Goal: Task Accomplishment & Management: Manage account settings

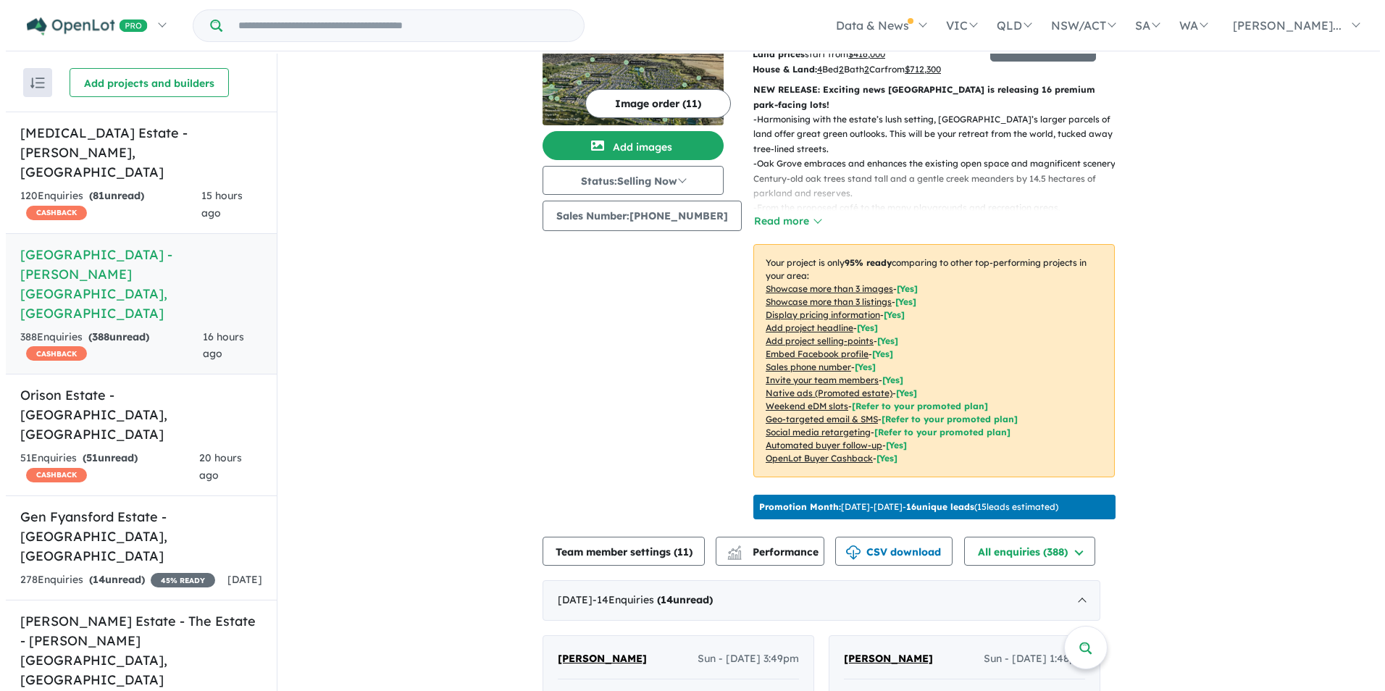
scroll to position [145, 0]
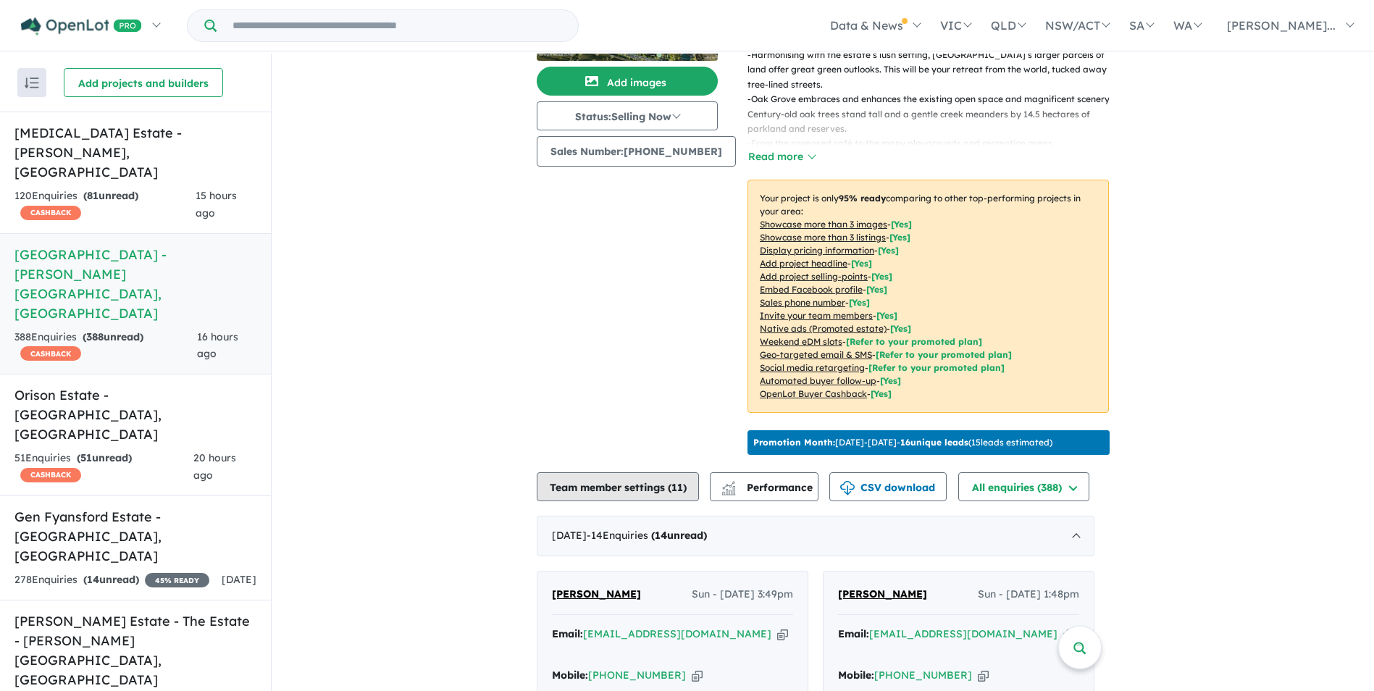
click at [666, 472] on button "Team member settings ( 11 )" at bounding box center [618, 486] width 162 height 29
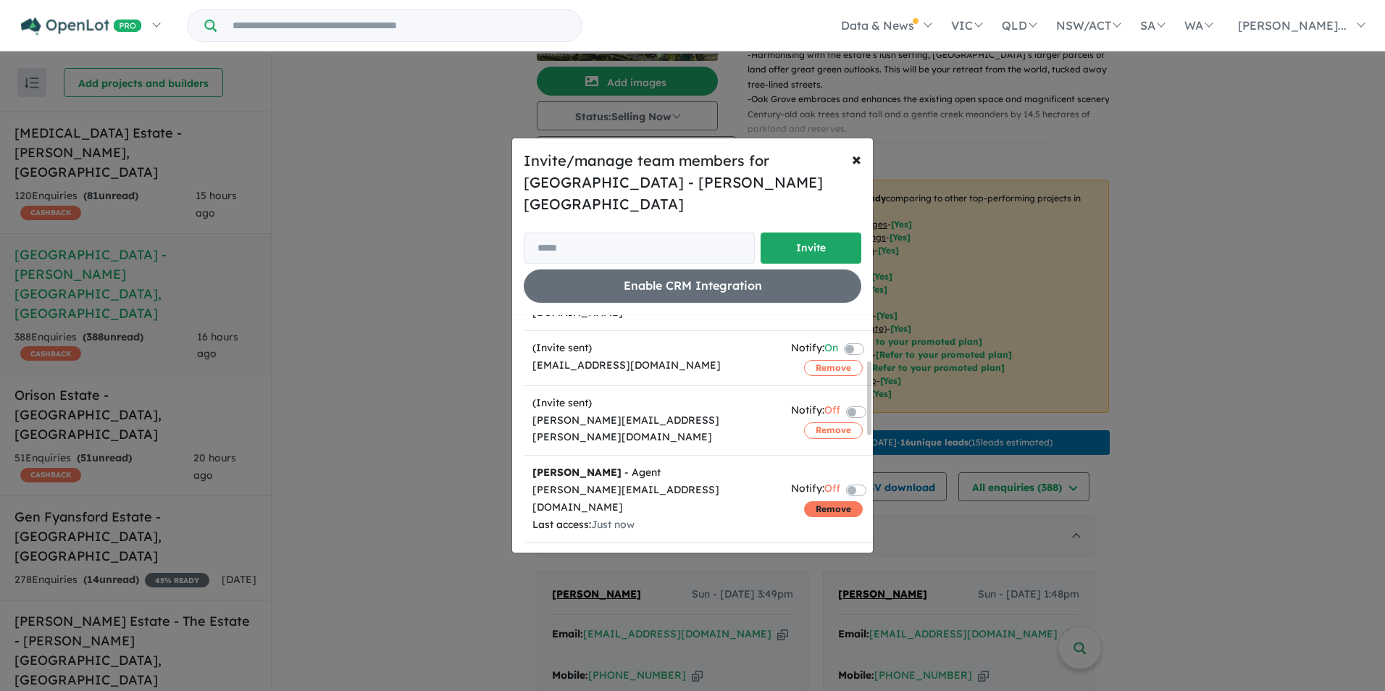
click at [832, 501] on button "Remove" at bounding box center [833, 509] width 59 height 16
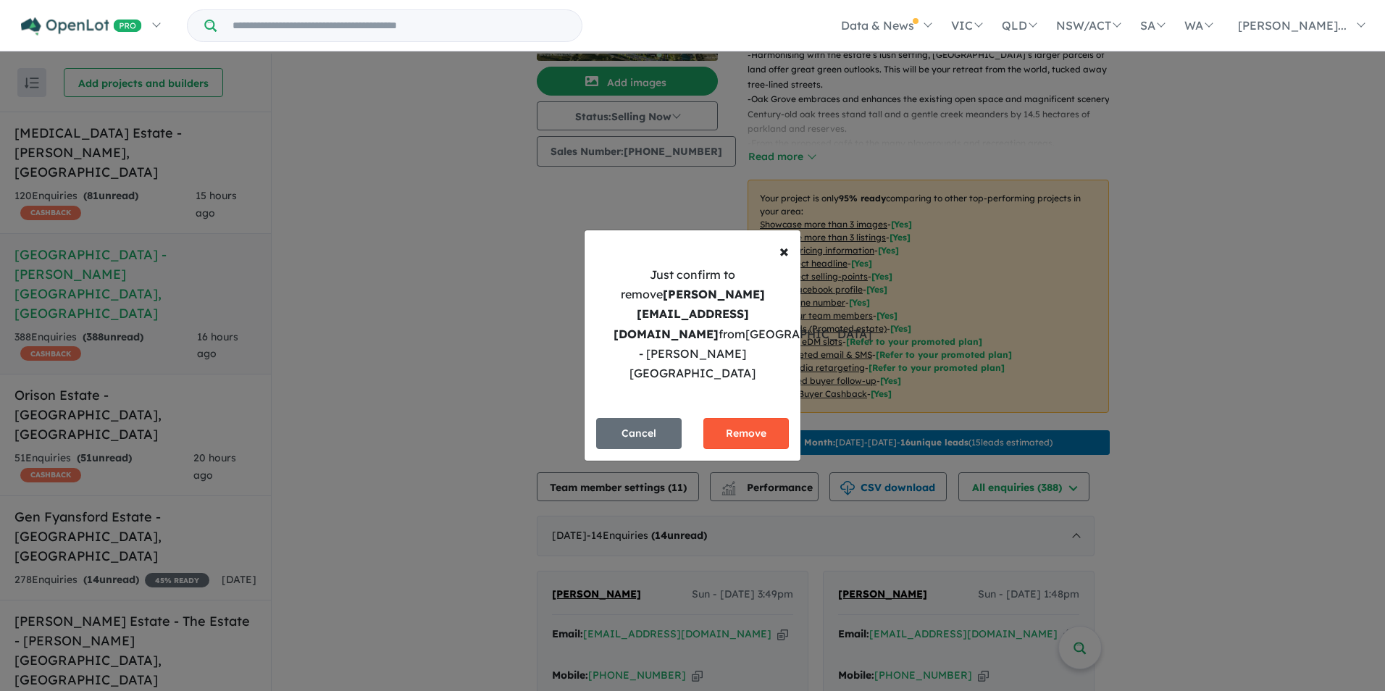
click at [769, 418] on button "Remove" at bounding box center [745, 433] width 85 height 31
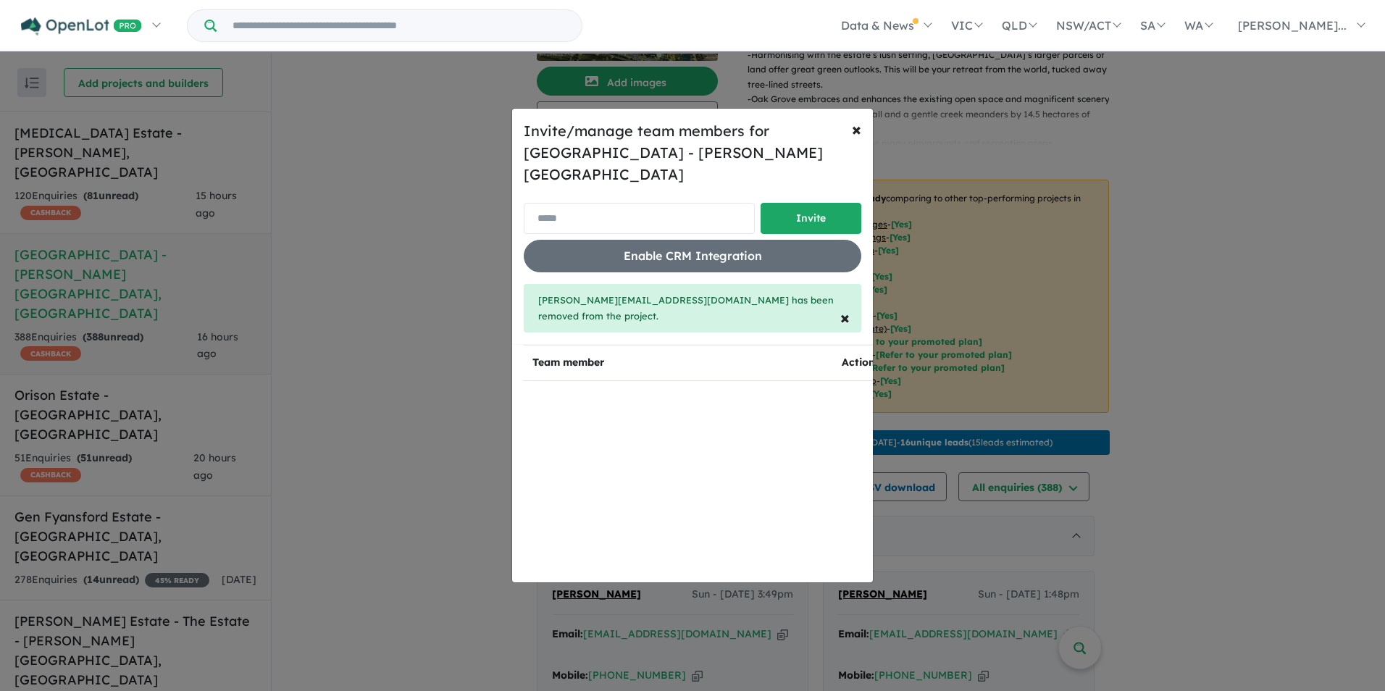
click at [554, 214] on input "email" at bounding box center [639, 218] width 231 height 31
paste input "**********"
type input "**********"
click at [813, 214] on button "Invite" at bounding box center [811, 218] width 101 height 31
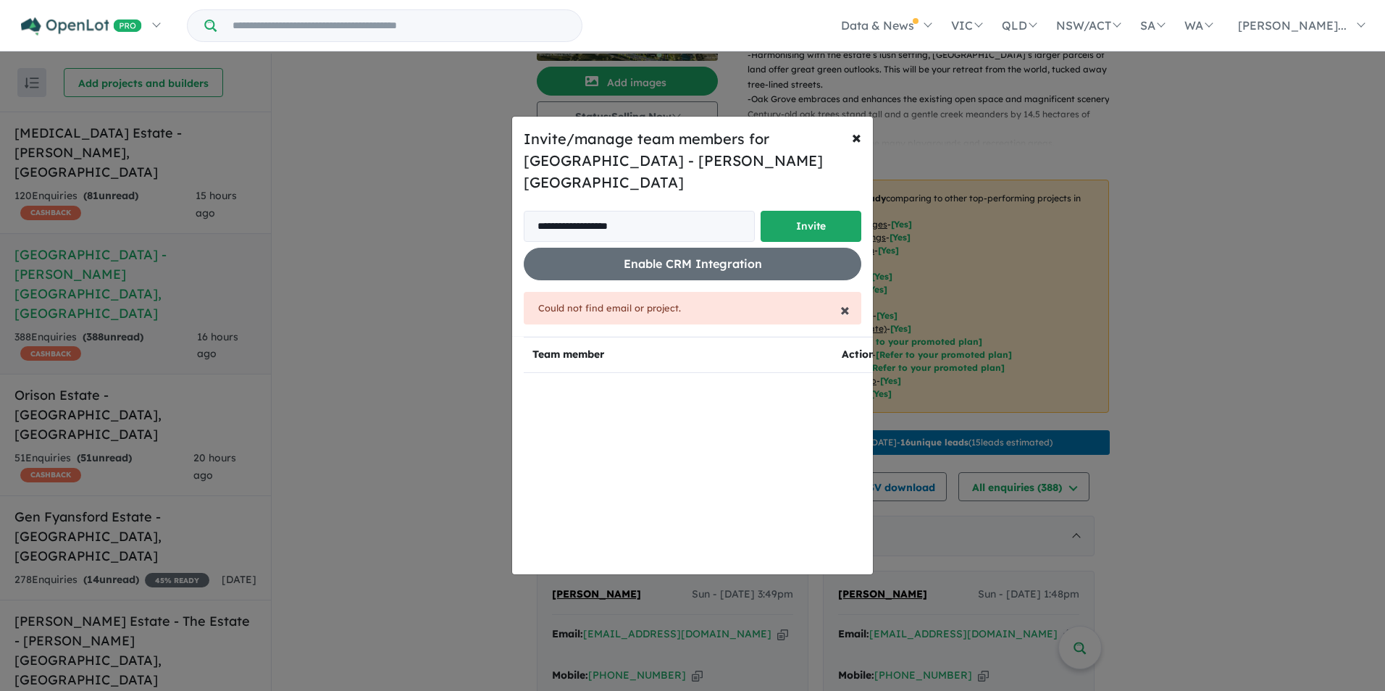
click at [847, 305] on span "×" at bounding box center [844, 309] width 9 height 22
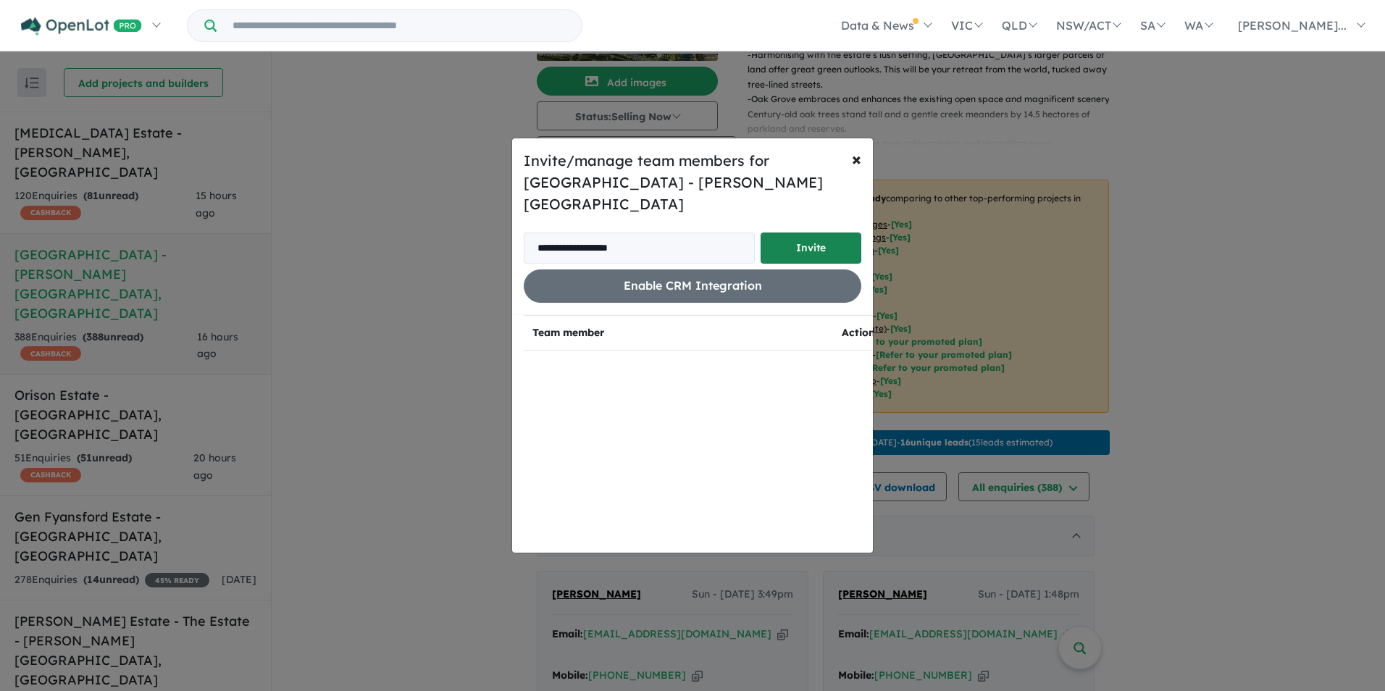
click at [798, 235] on button "Invite" at bounding box center [811, 248] width 101 height 31
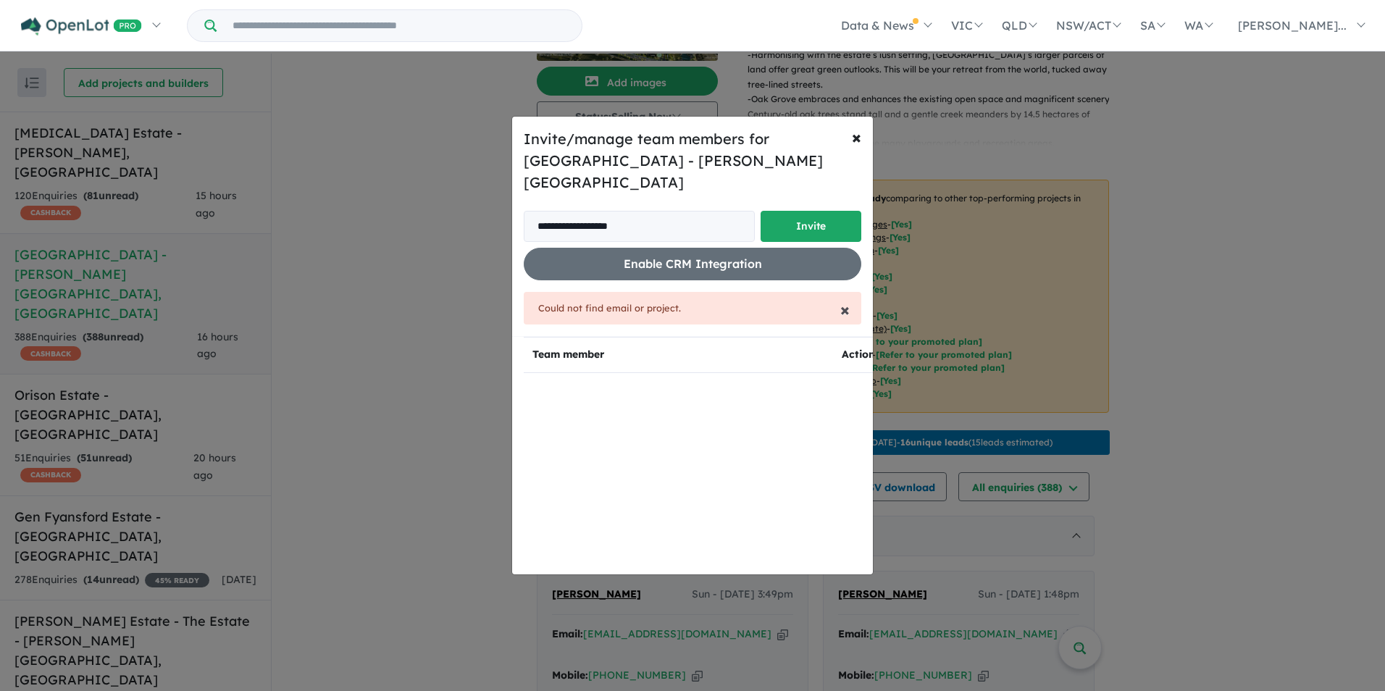
click at [844, 304] on span "×" at bounding box center [844, 309] width 9 height 22
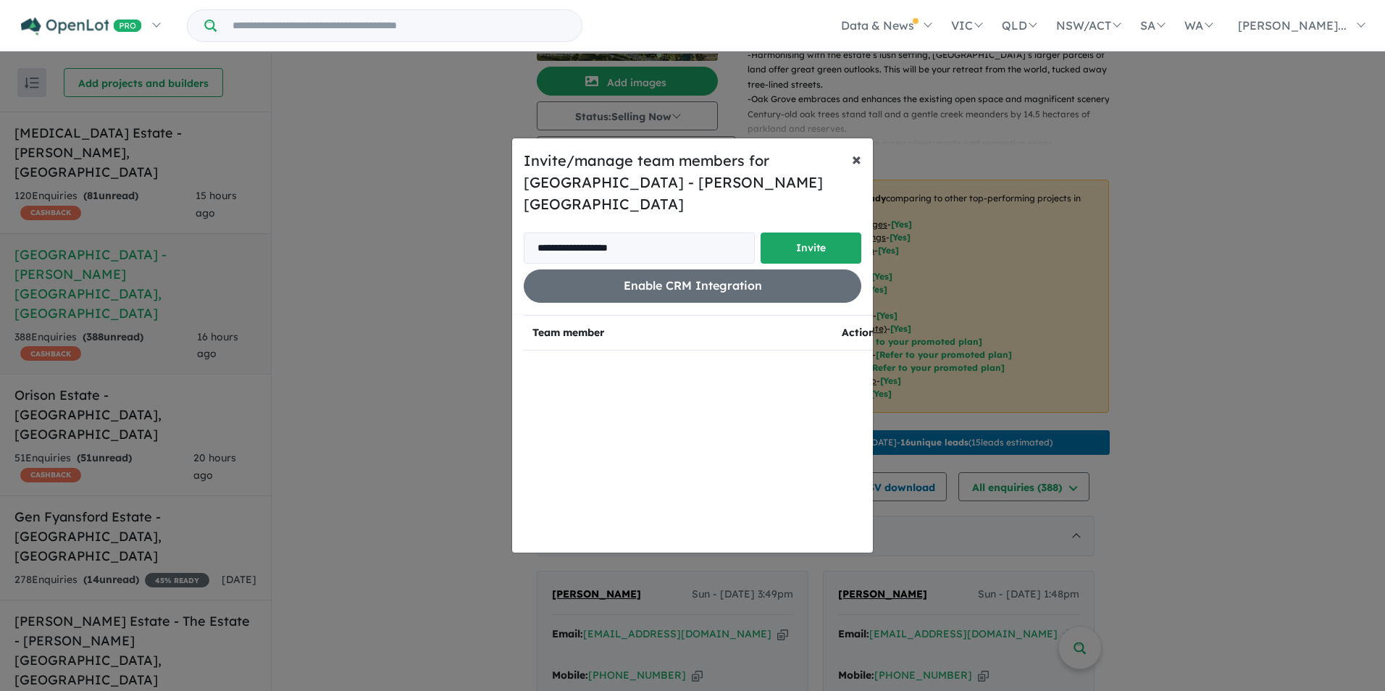
click at [858, 169] on span "×" at bounding box center [856, 159] width 9 height 22
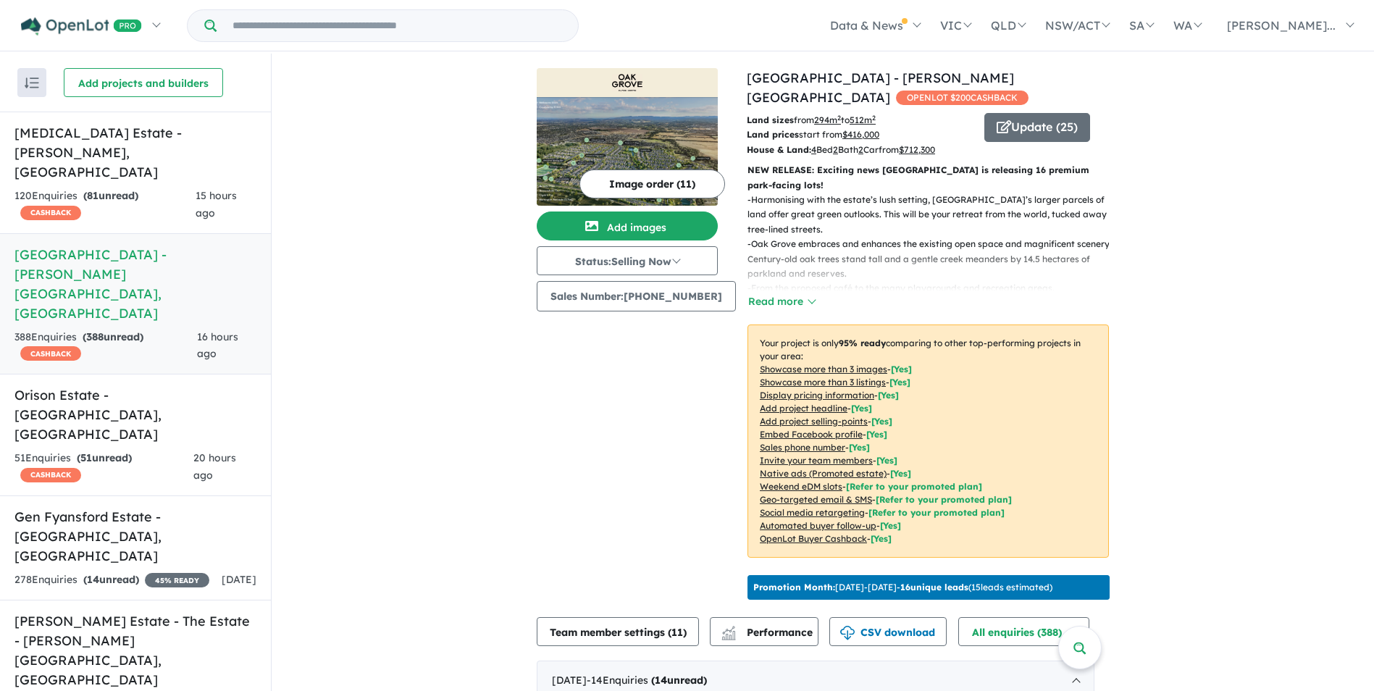
scroll to position [290, 0]
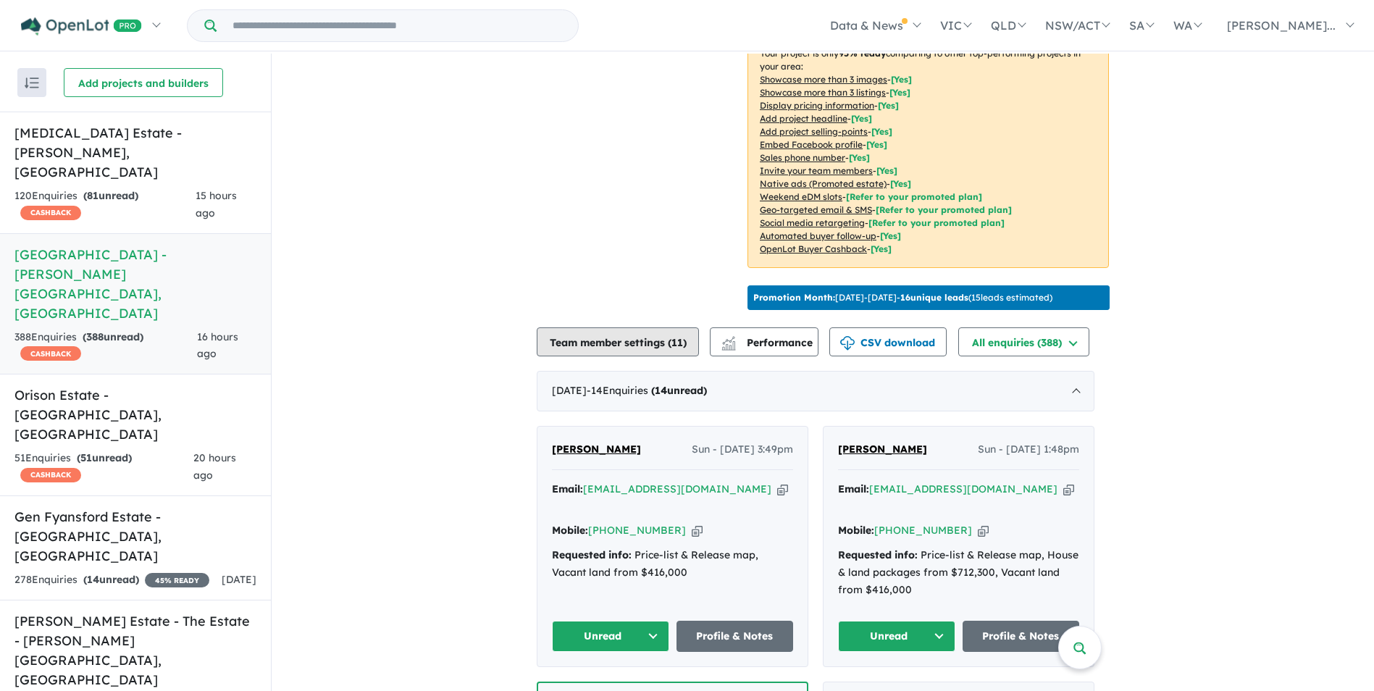
click at [638, 332] on button "Team member settings ( 11 )" at bounding box center [618, 341] width 162 height 29
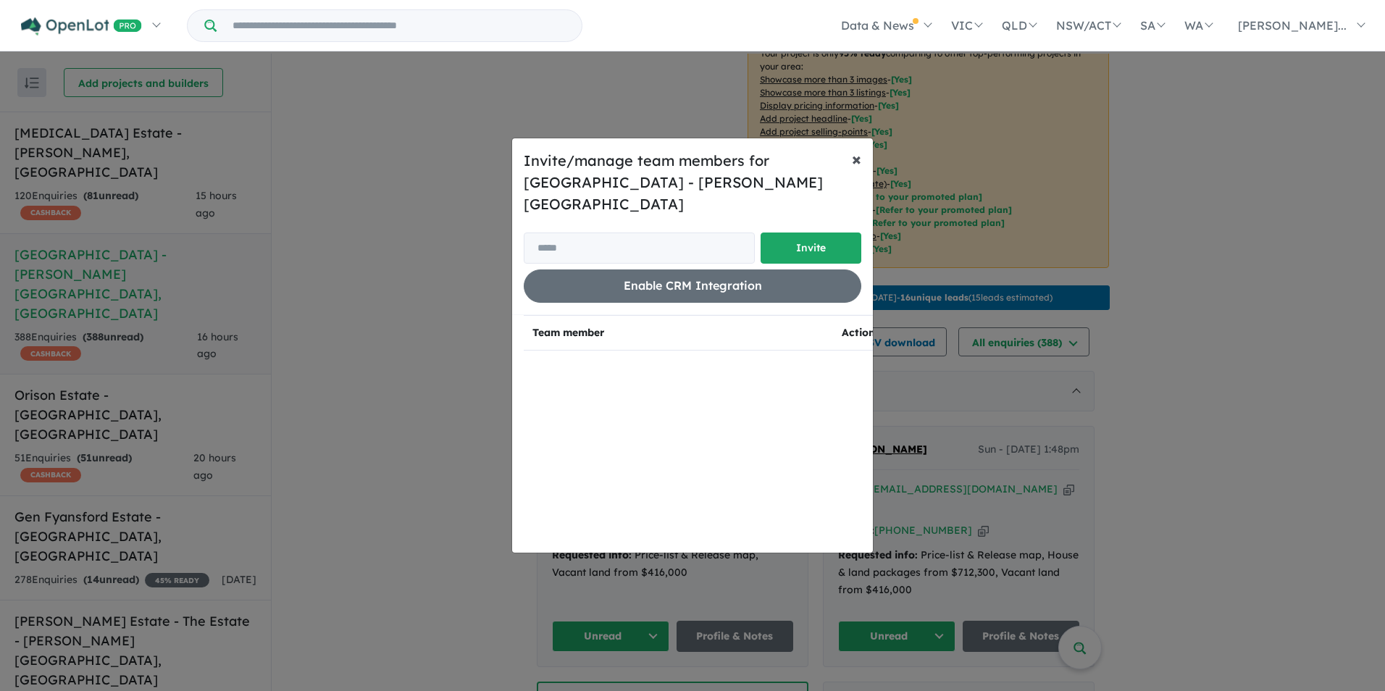
click at [854, 170] on span "×" at bounding box center [856, 159] width 9 height 22
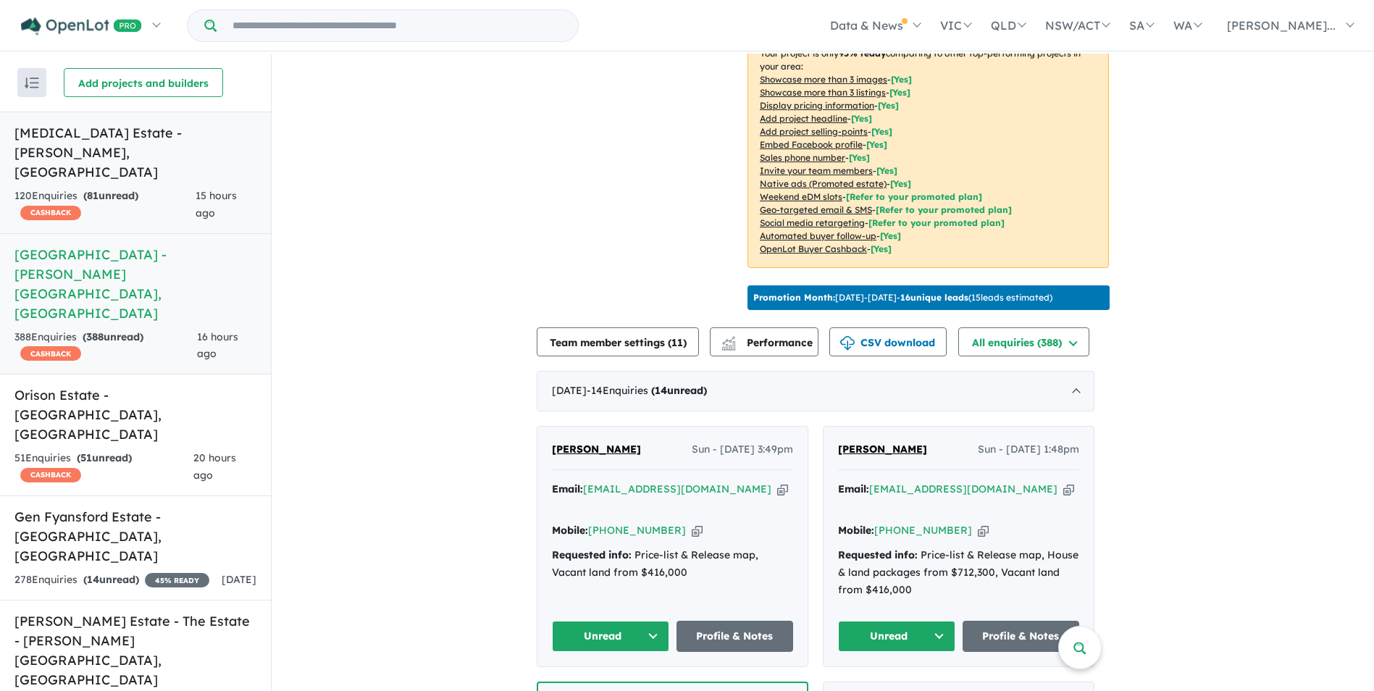
click at [65, 135] on h5 "[MEDICAL_DATA] Estate - [GEOGRAPHIC_DATA] , [GEOGRAPHIC_DATA]" at bounding box center [135, 152] width 242 height 59
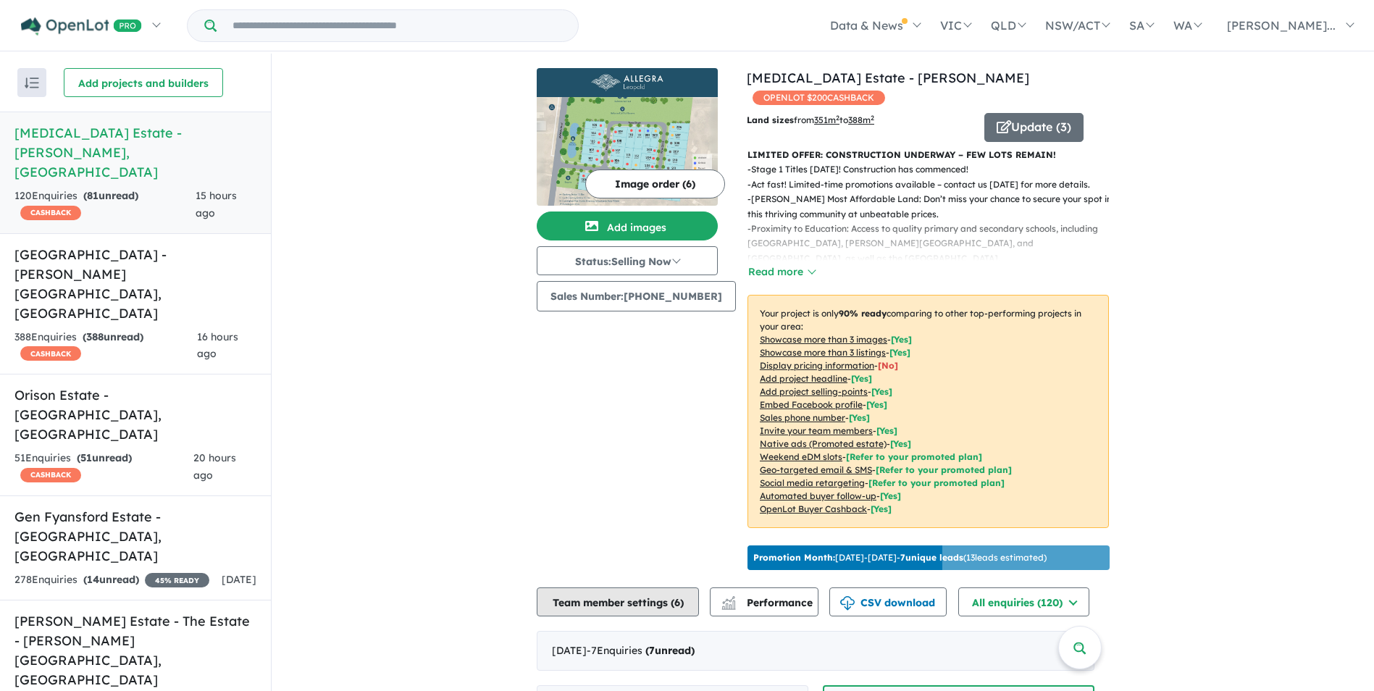
click at [627, 594] on button "Team member settings ( 6 )" at bounding box center [618, 601] width 162 height 29
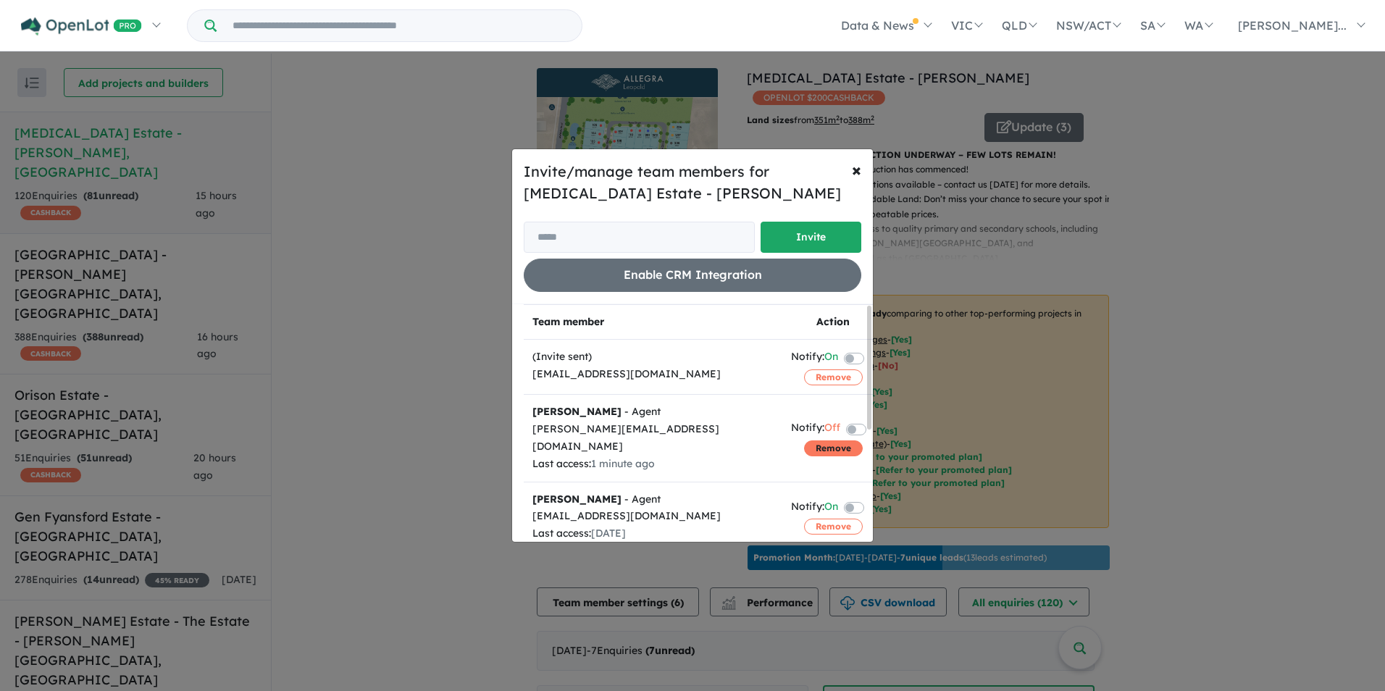
click at [835, 444] on button "Remove" at bounding box center [833, 448] width 59 height 16
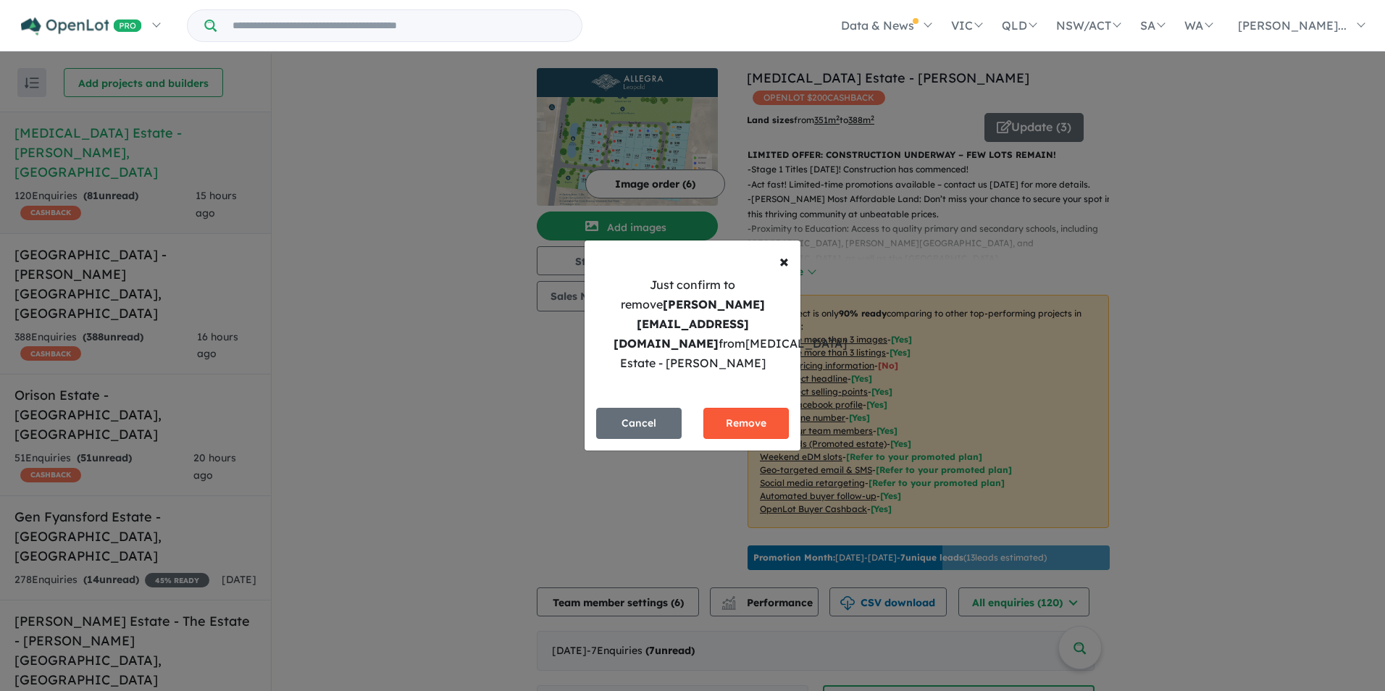
click at [761, 419] on button "Remove" at bounding box center [745, 423] width 85 height 31
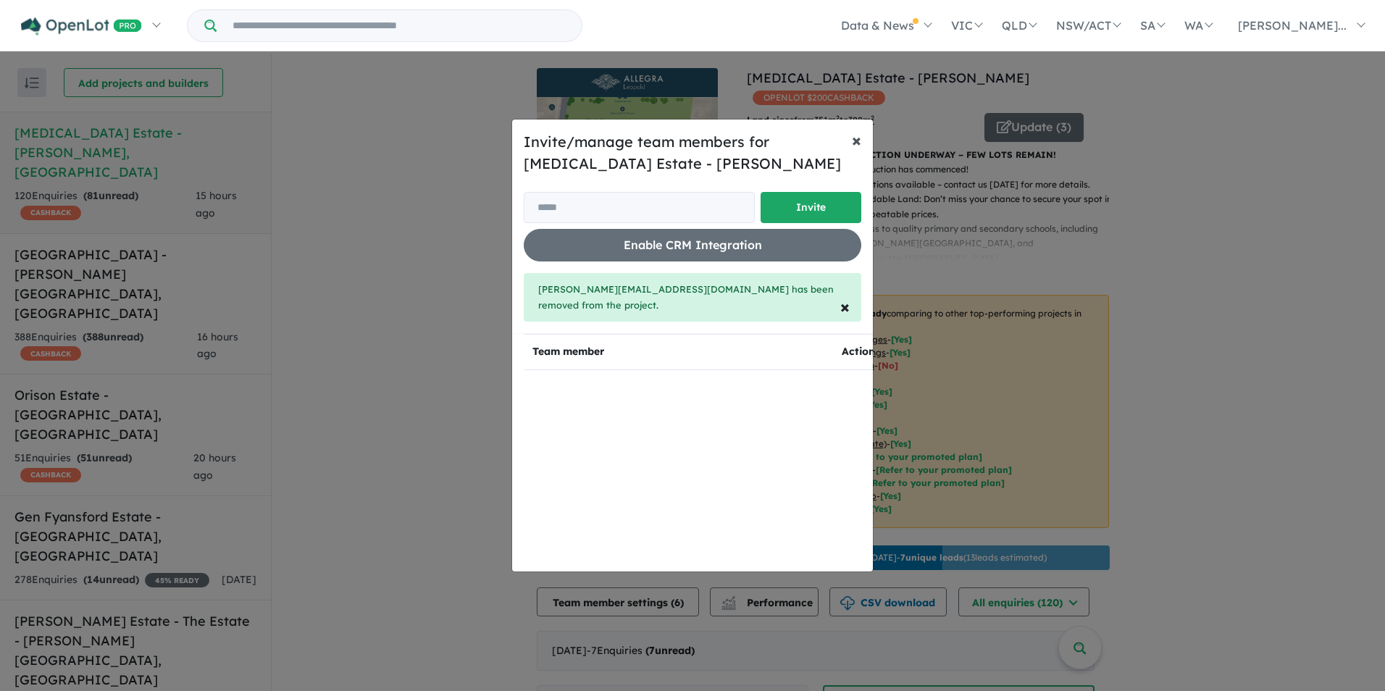
click at [856, 147] on span "×" at bounding box center [856, 140] width 9 height 22
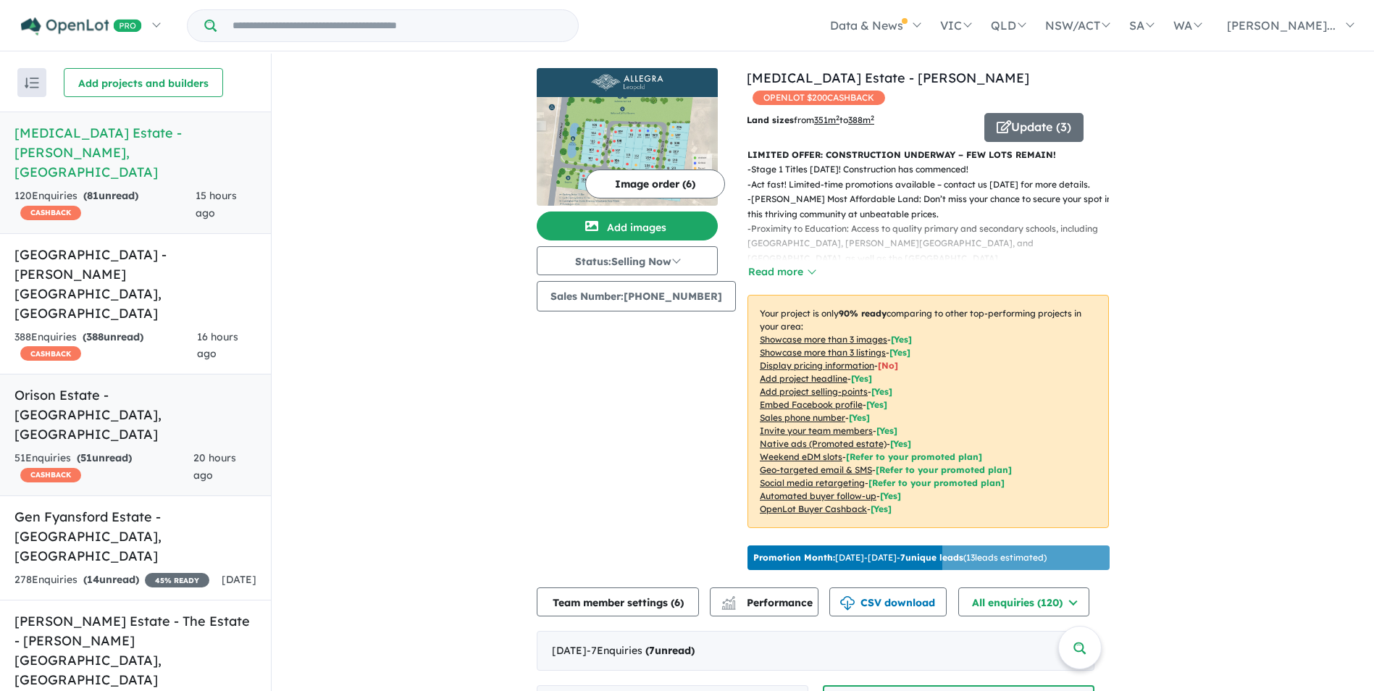
click at [88, 374] on link "Orison Estate - [GEOGRAPHIC_DATA] , [GEOGRAPHIC_DATA] 51 Enquir ies ( 51 unread…" at bounding box center [135, 435] width 271 height 122
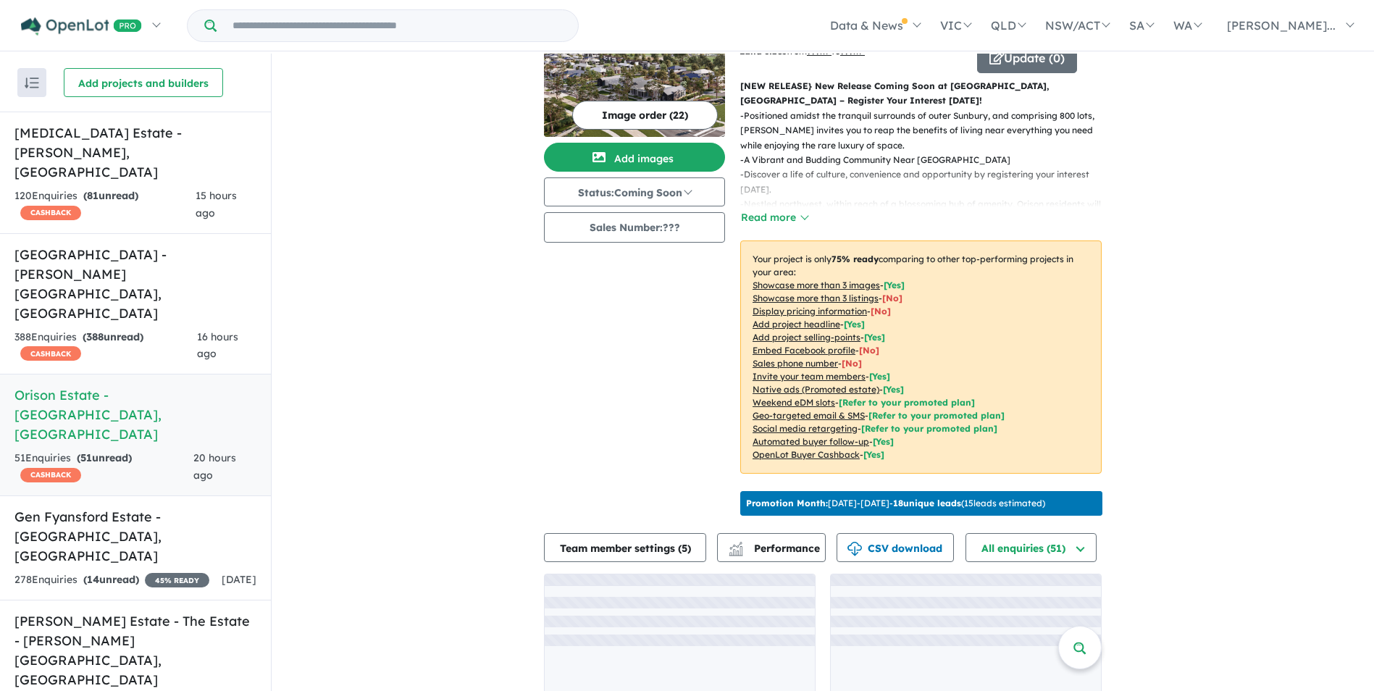
scroll to position [121, 0]
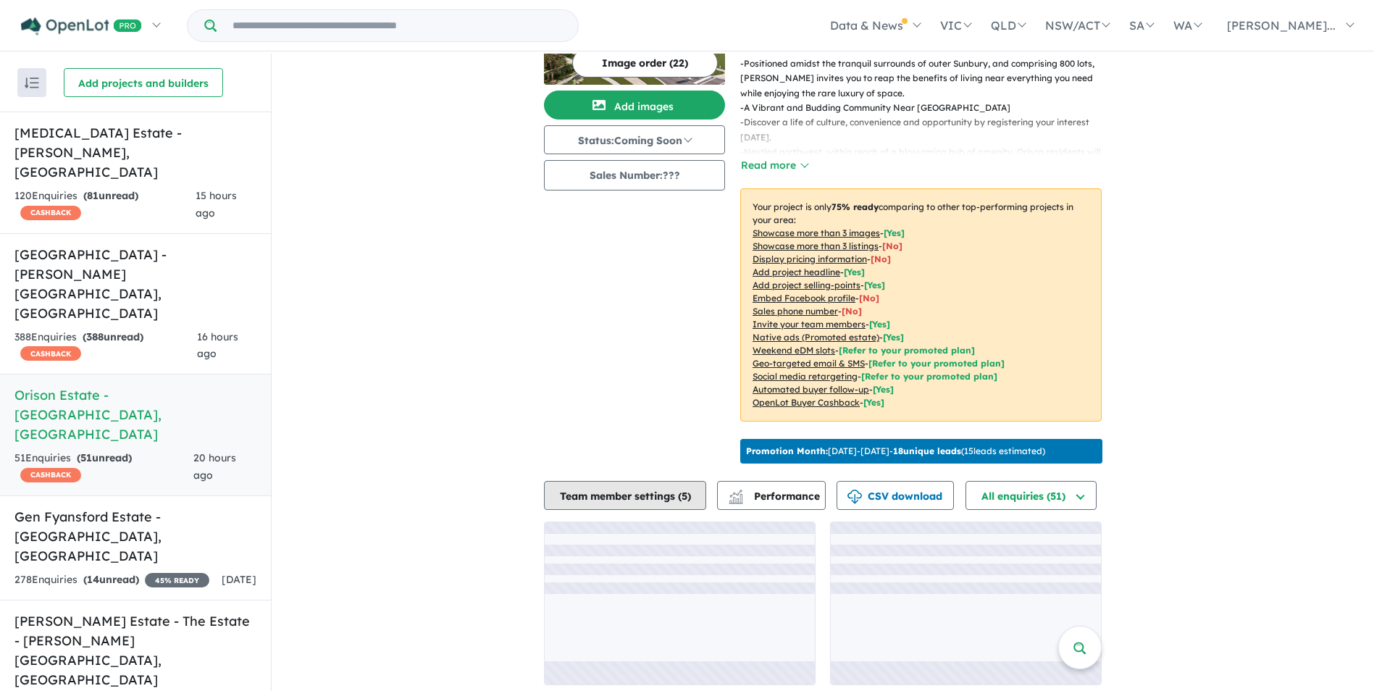
click at [663, 486] on button "Team member settings ( 5 )" at bounding box center [625, 495] width 162 height 29
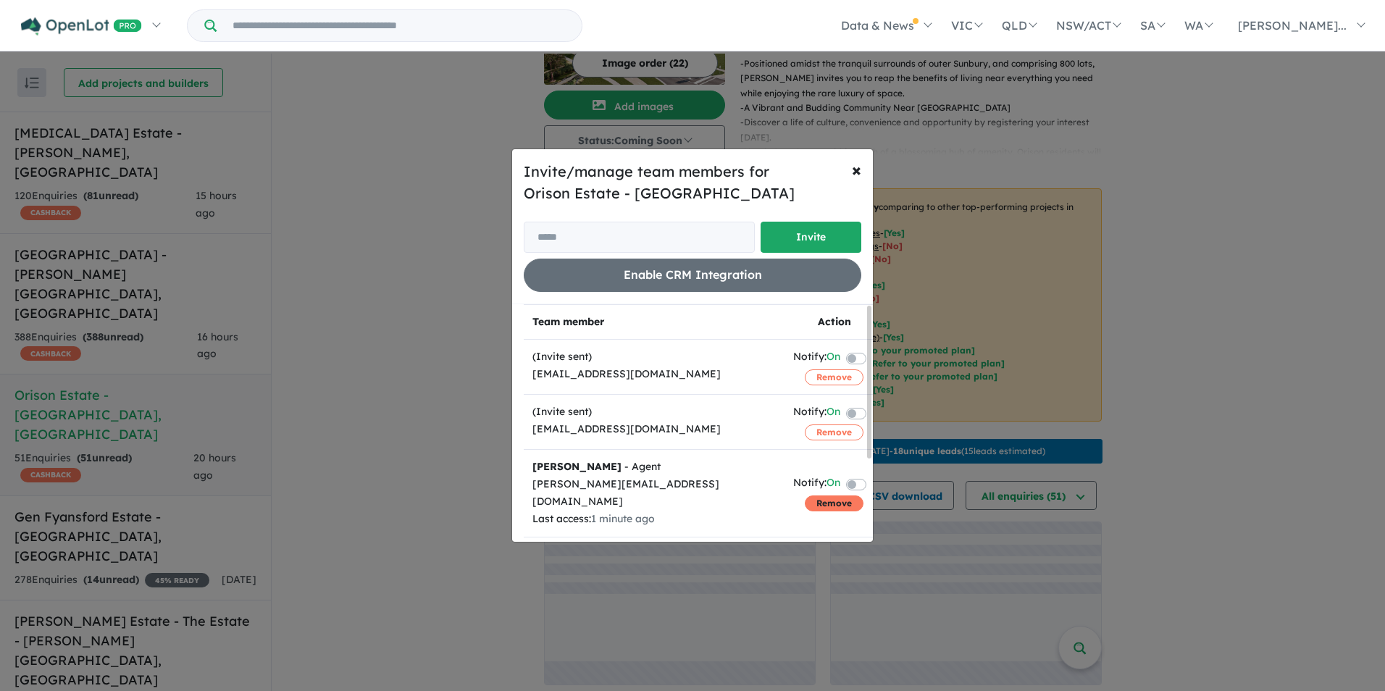
click at [808, 495] on button "Remove" at bounding box center [834, 503] width 59 height 16
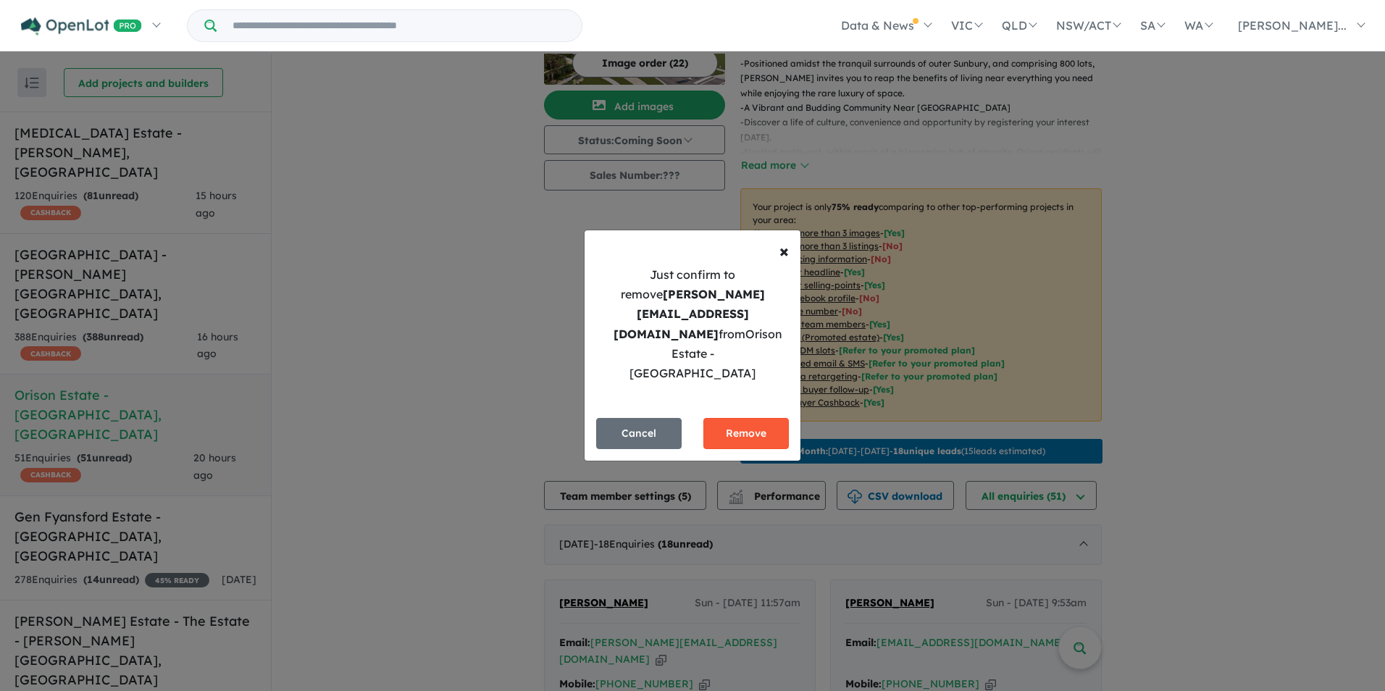
click at [767, 418] on button "Remove" at bounding box center [745, 433] width 85 height 31
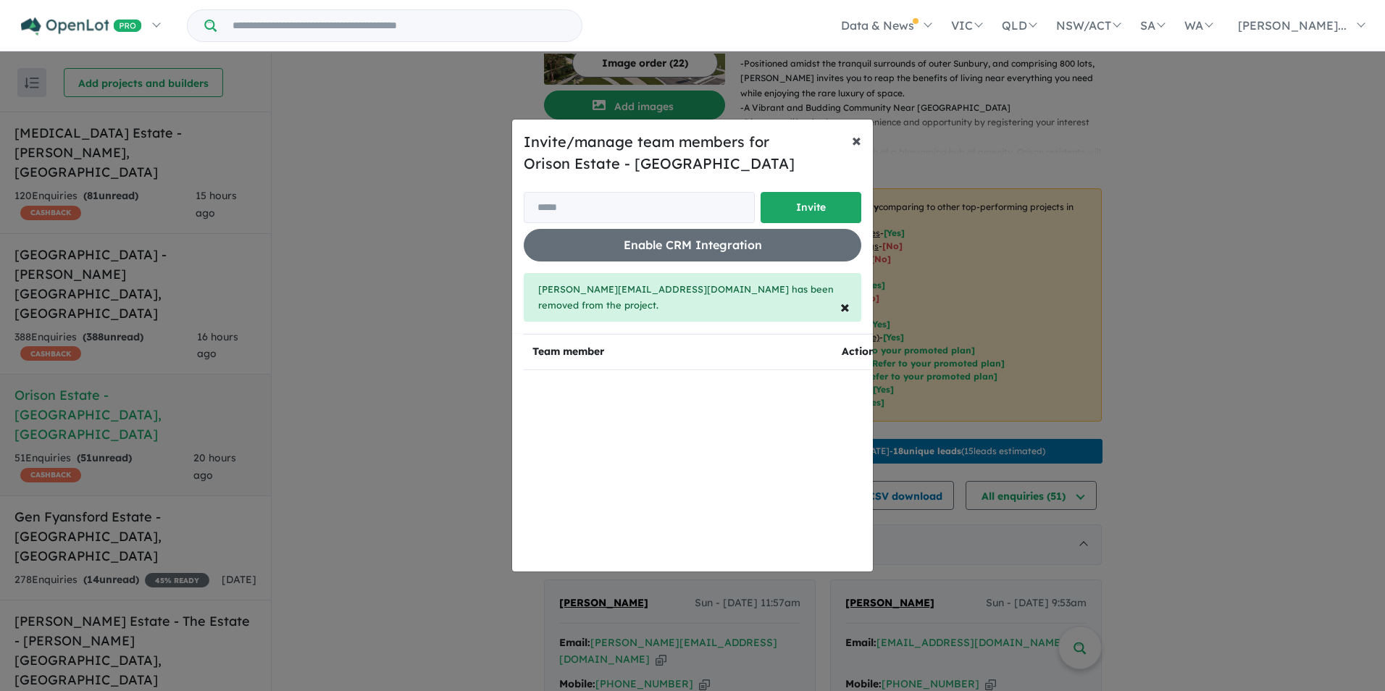
click at [858, 149] on span "×" at bounding box center [856, 140] width 9 height 22
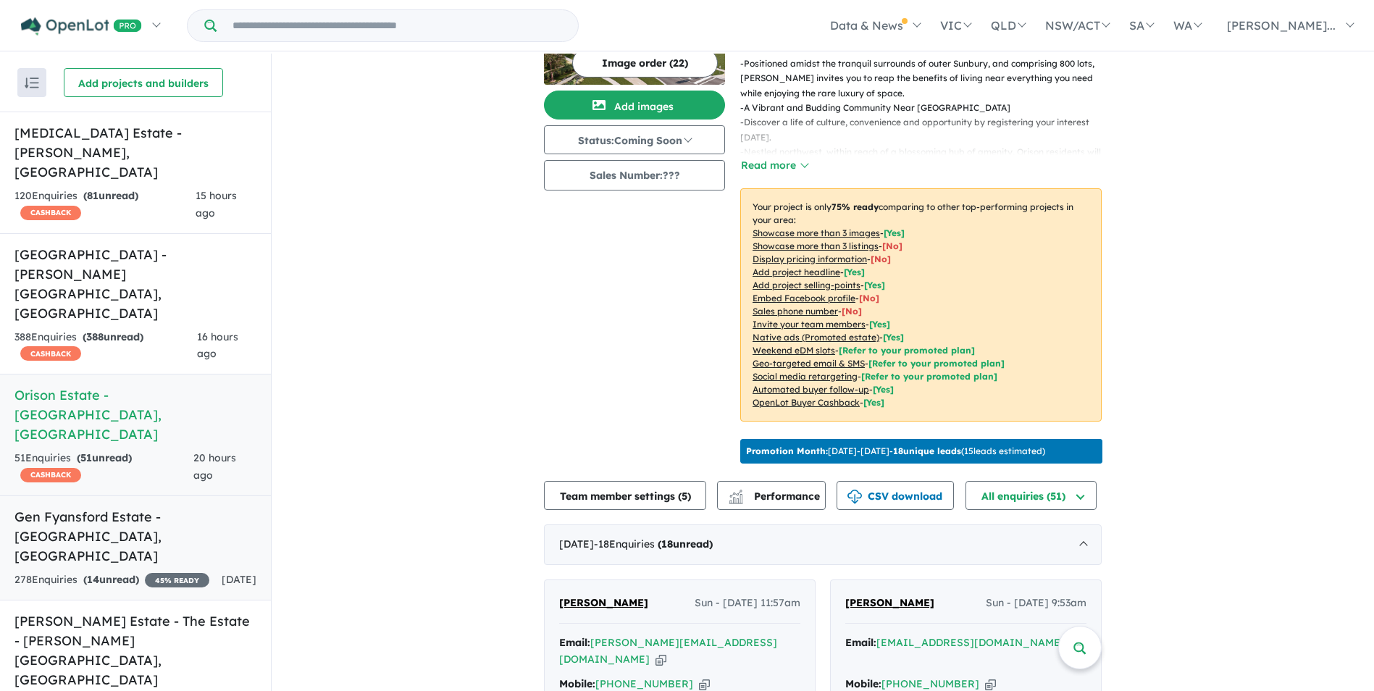
click at [57, 507] on h5 "Gen Fyansford Estate - [GEOGRAPHIC_DATA] , [GEOGRAPHIC_DATA]" at bounding box center [135, 536] width 242 height 59
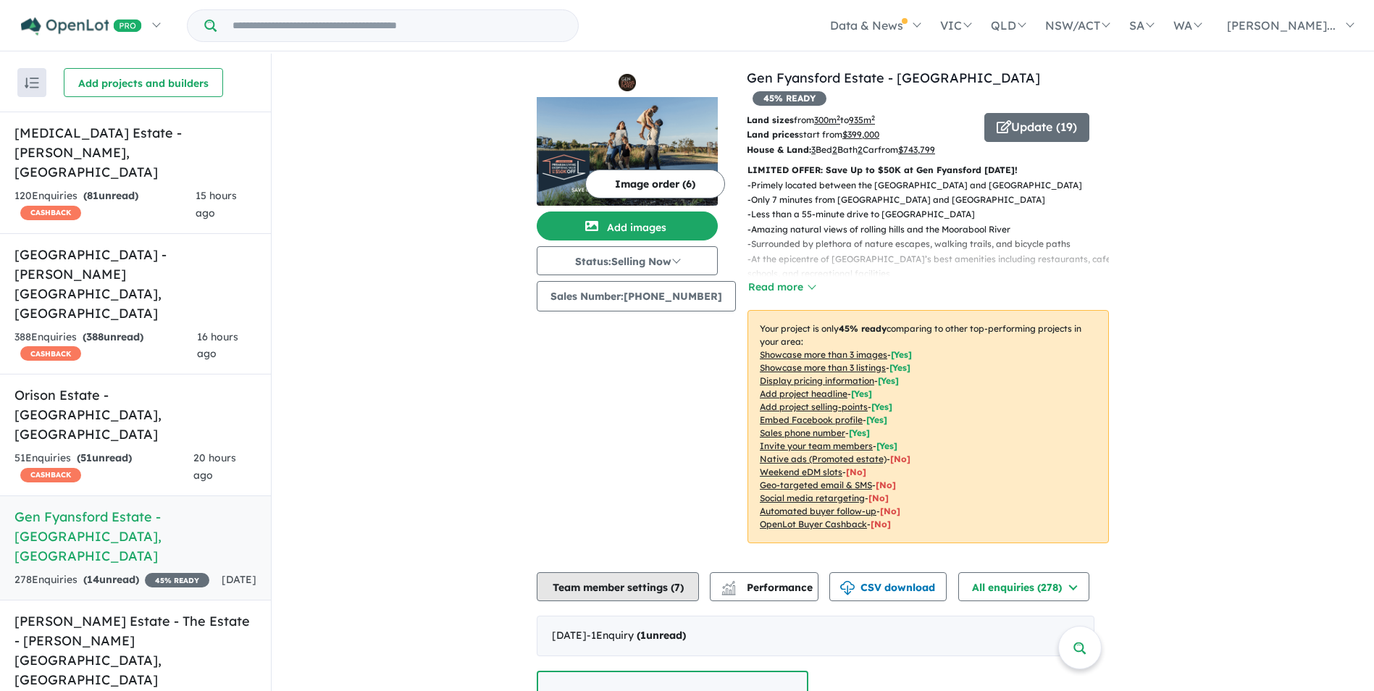
click at [646, 572] on button "Team member settings ( 7 )" at bounding box center [618, 586] width 162 height 29
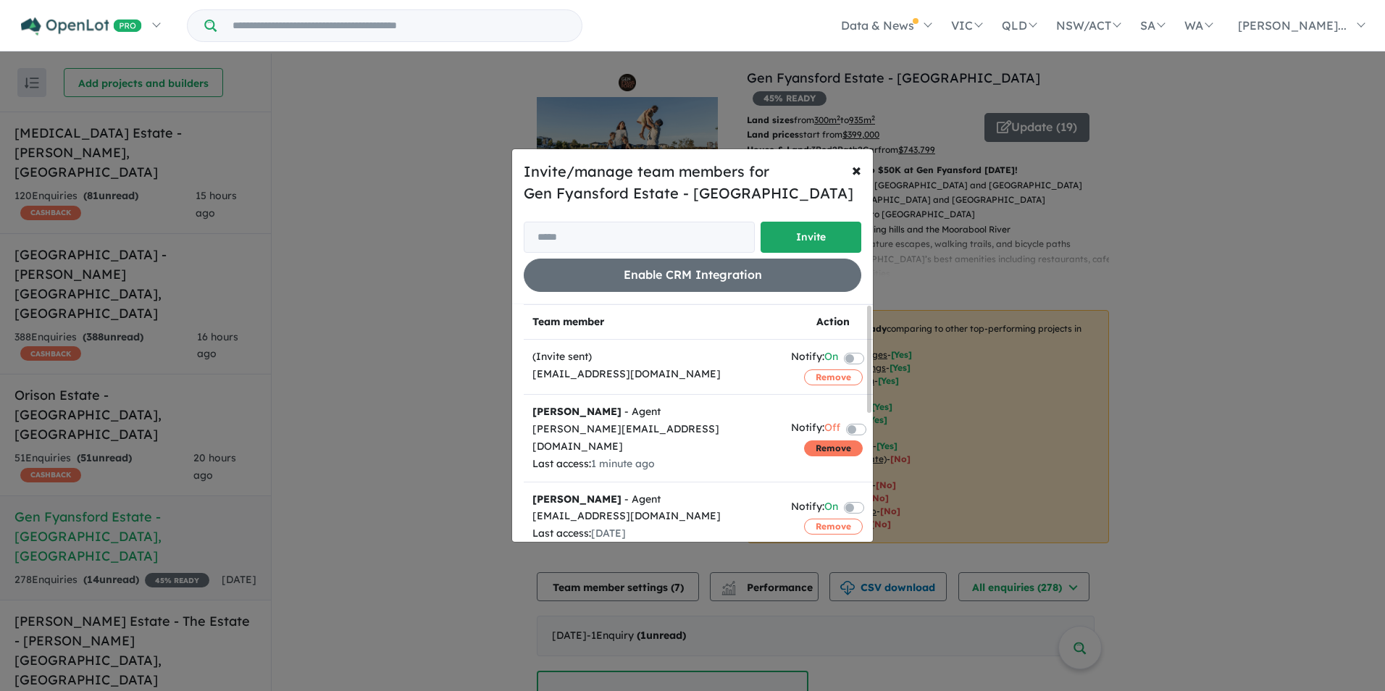
click at [842, 440] on button "Remove" at bounding box center [833, 448] width 59 height 16
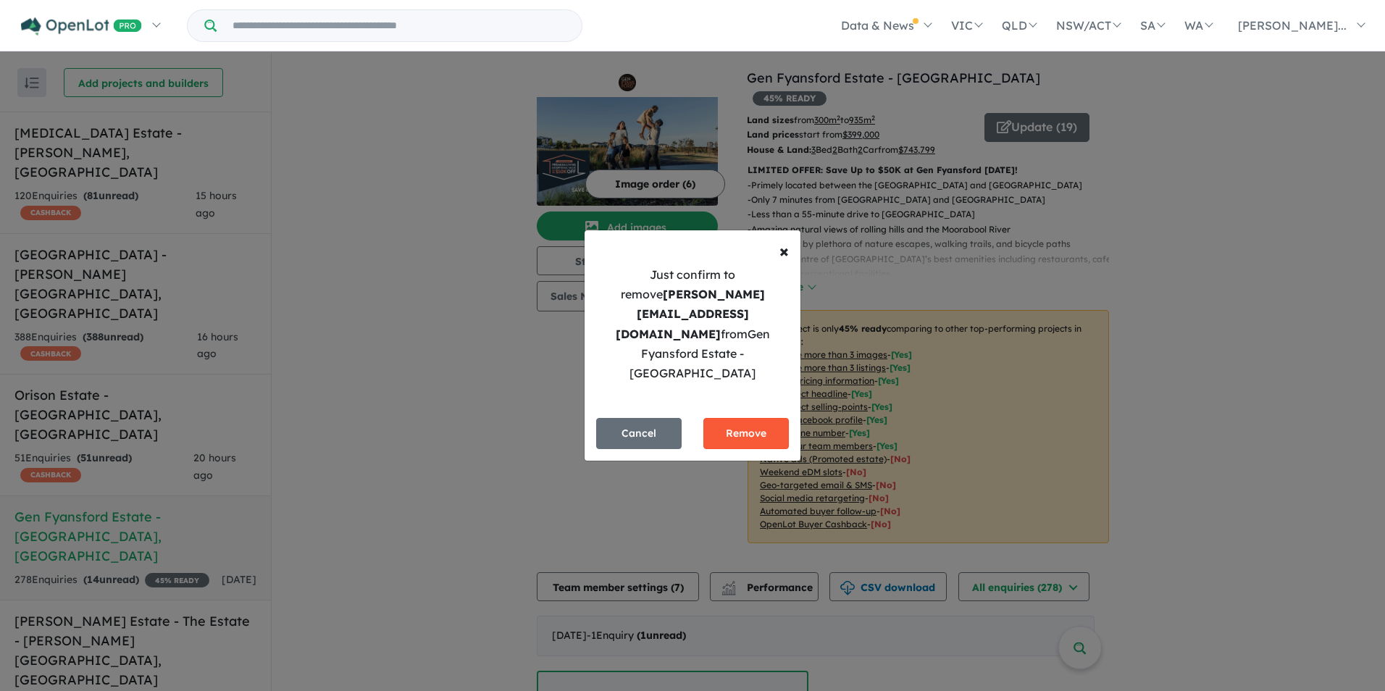
click at [746, 418] on button "Remove" at bounding box center [745, 433] width 85 height 31
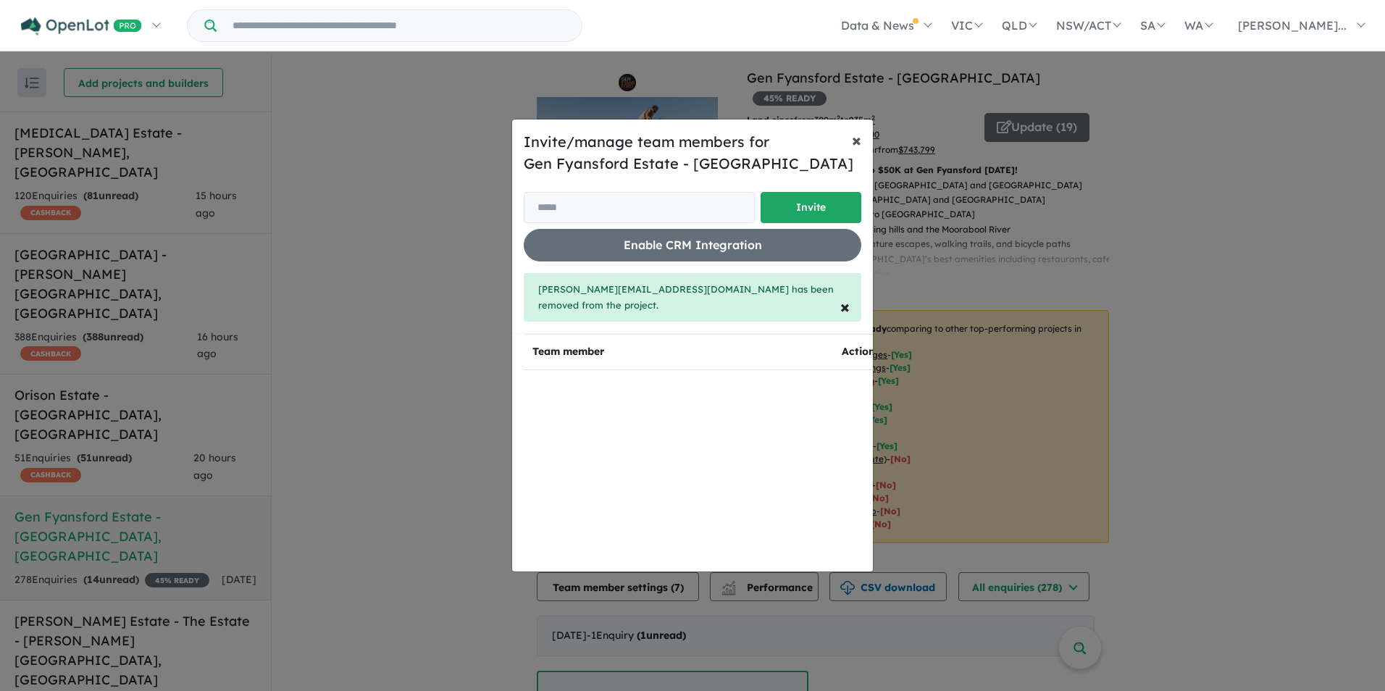
click at [859, 147] on span "×" at bounding box center [856, 140] width 9 height 22
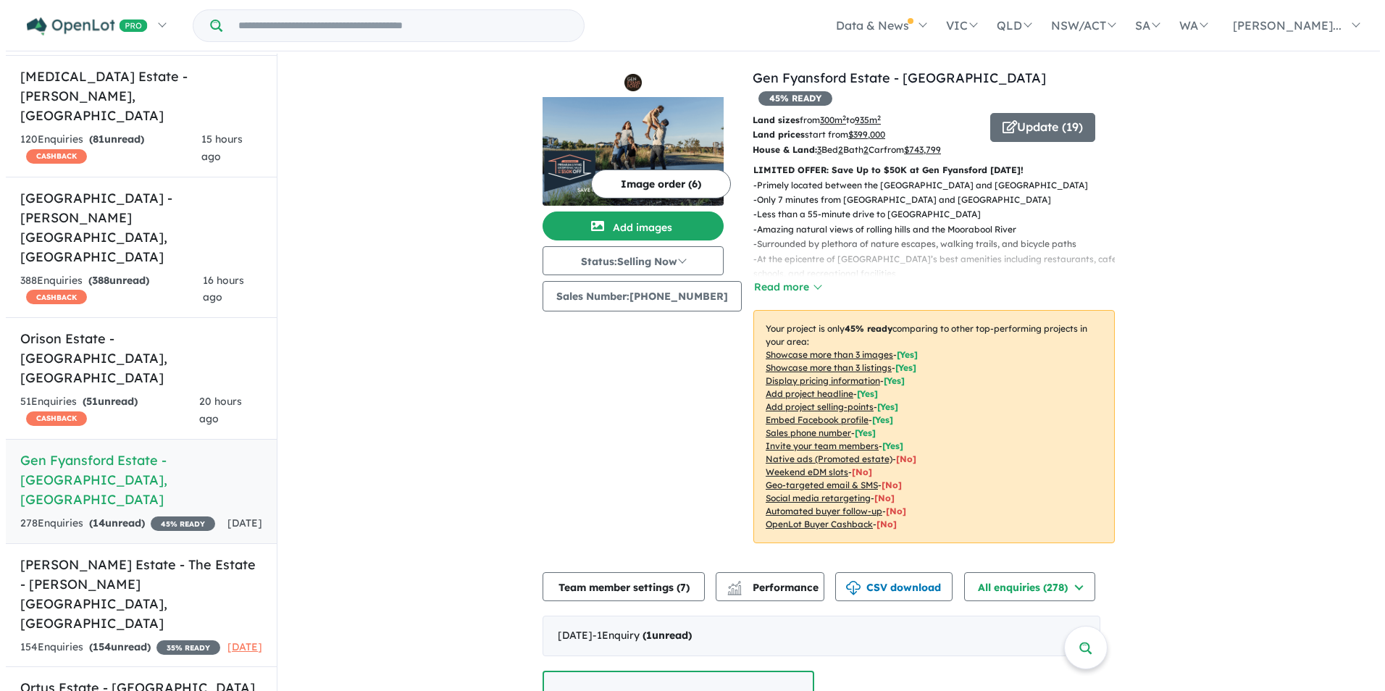
scroll to position [72, 0]
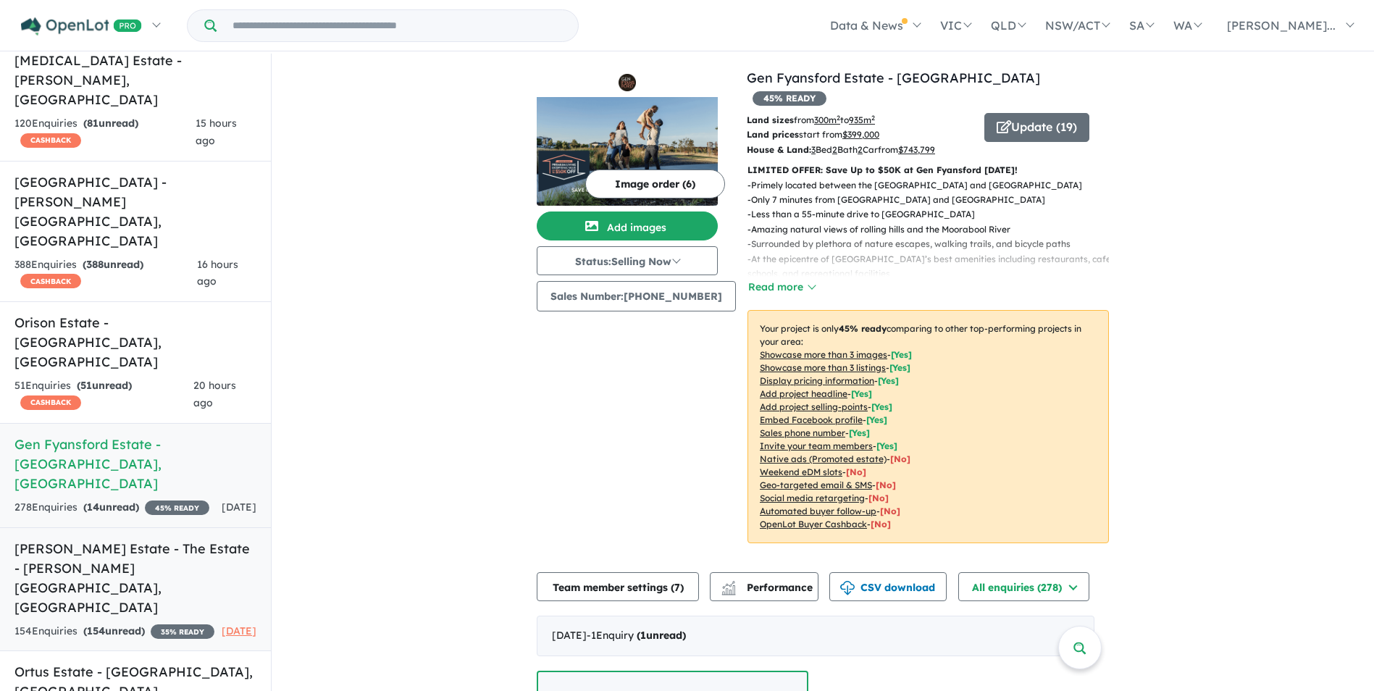
click at [101, 539] on h5 "[PERSON_NAME] Estate - The Estate - [PERSON_NAME][GEOGRAPHIC_DATA] , [GEOGRAPHI…" at bounding box center [135, 578] width 242 height 78
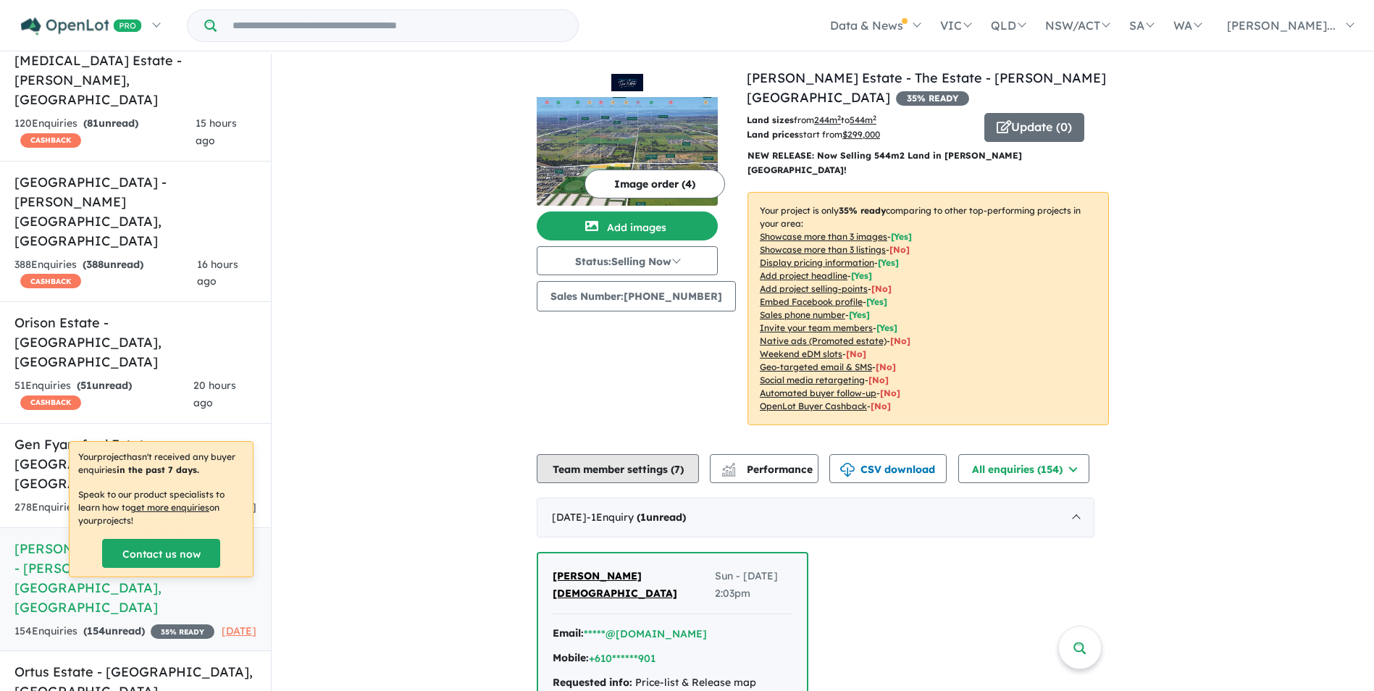
click at [635, 459] on button "Team member settings ( 7 )" at bounding box center [618, 468] width 162 height 29
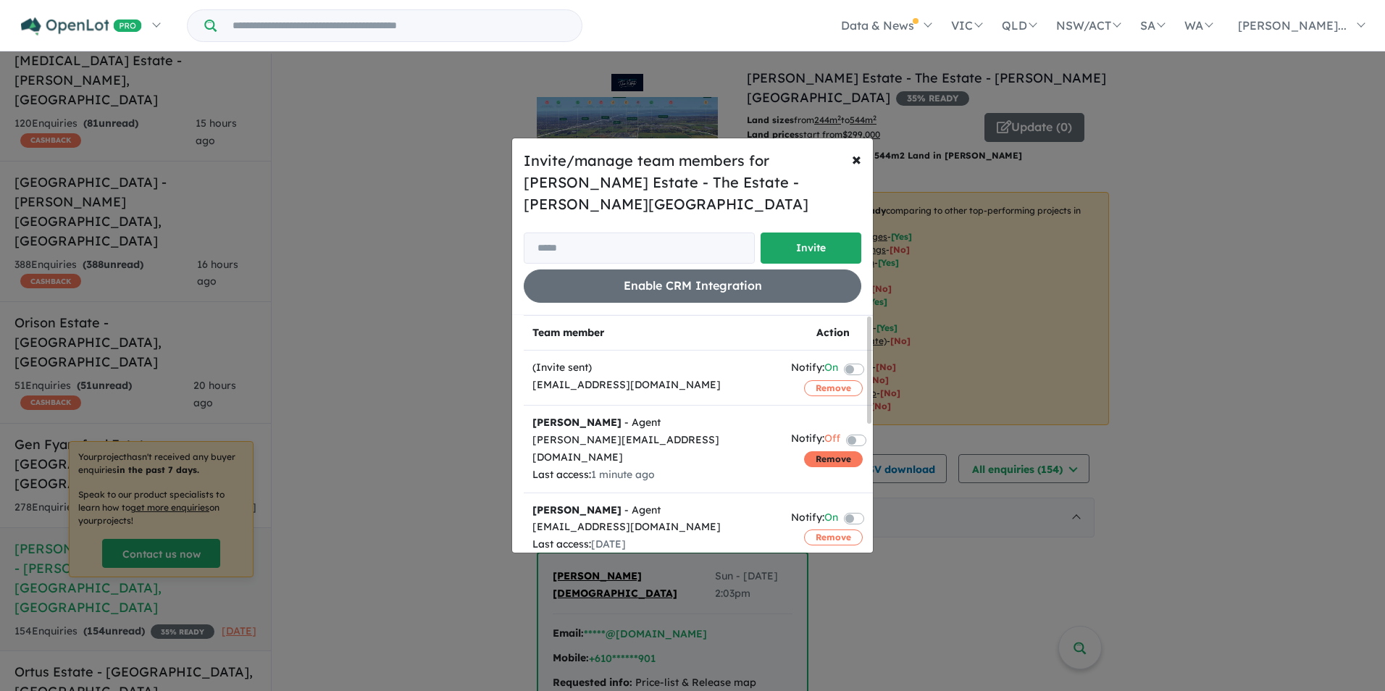
click at [820, 451] on button "Remove" at bounding box center [833, 459] width 59 height 16
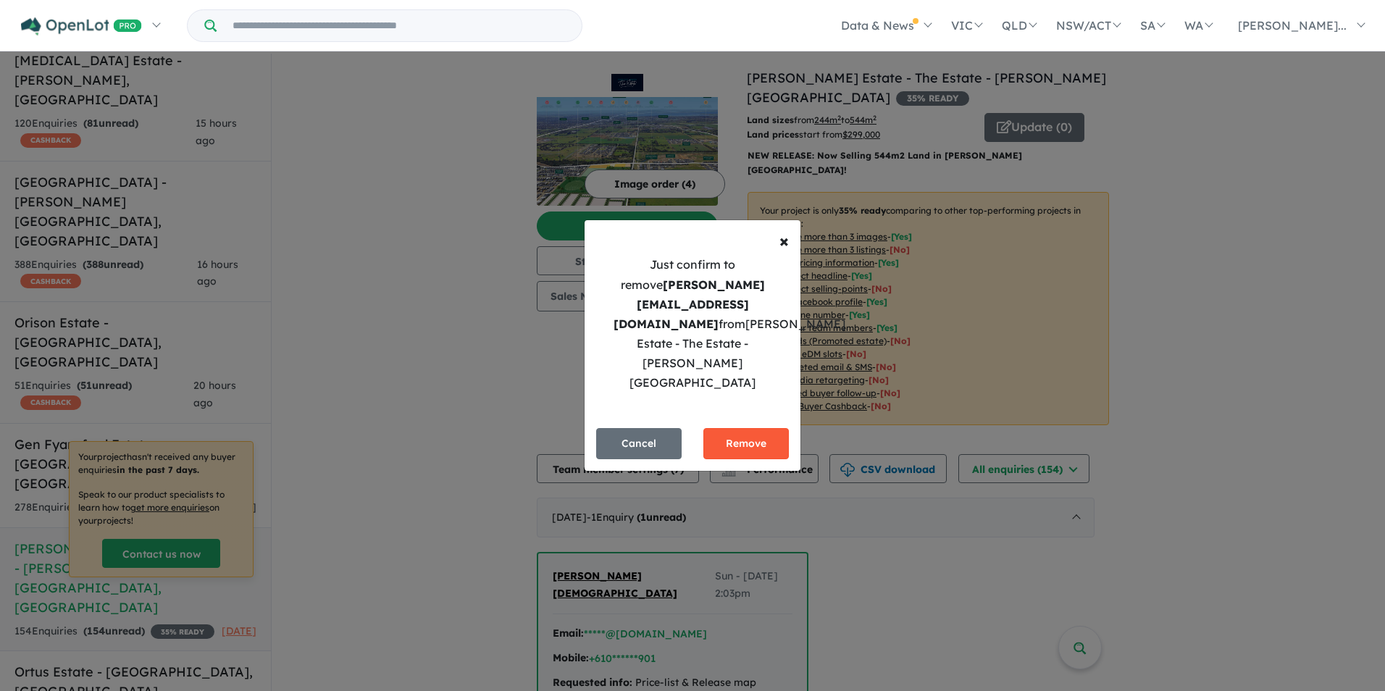
click at [742, 428] on button "Remove" at bounding box center [745, 443] width 85 height 31
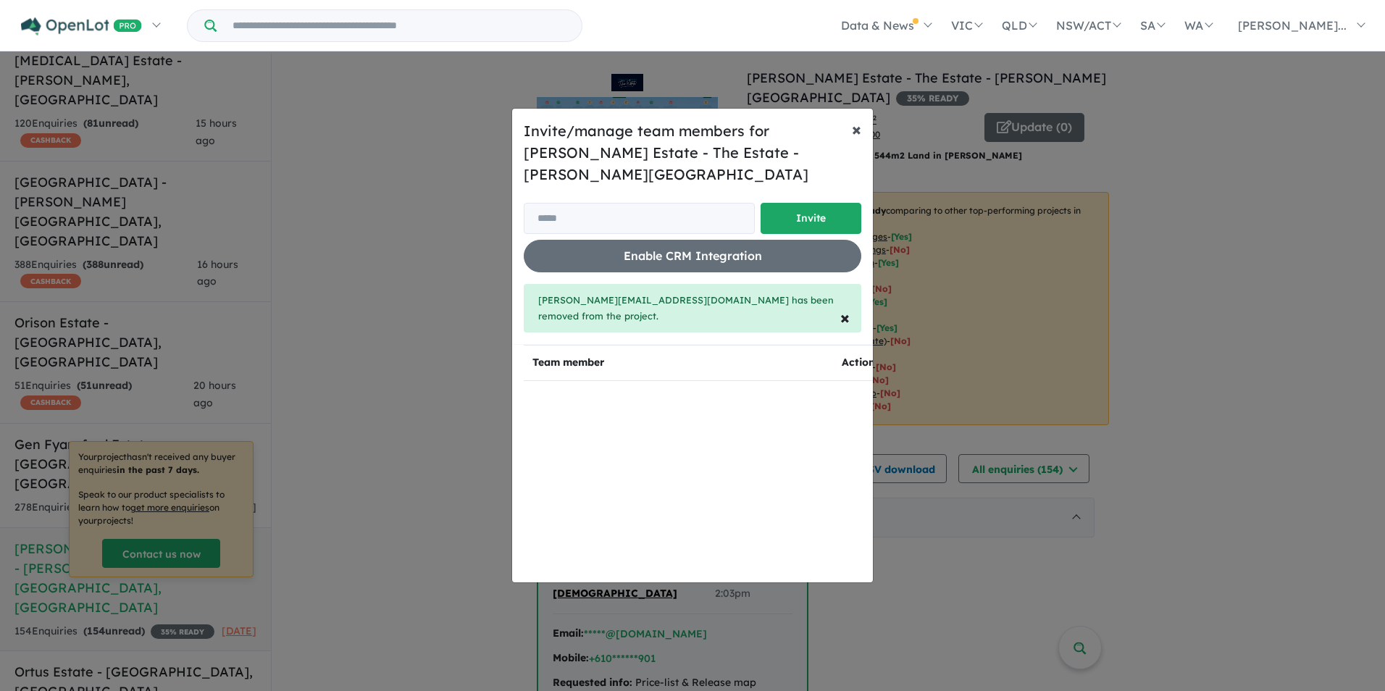
click at [858, 133] on span "×" at bounding box center [856, 129] width 9 height 22
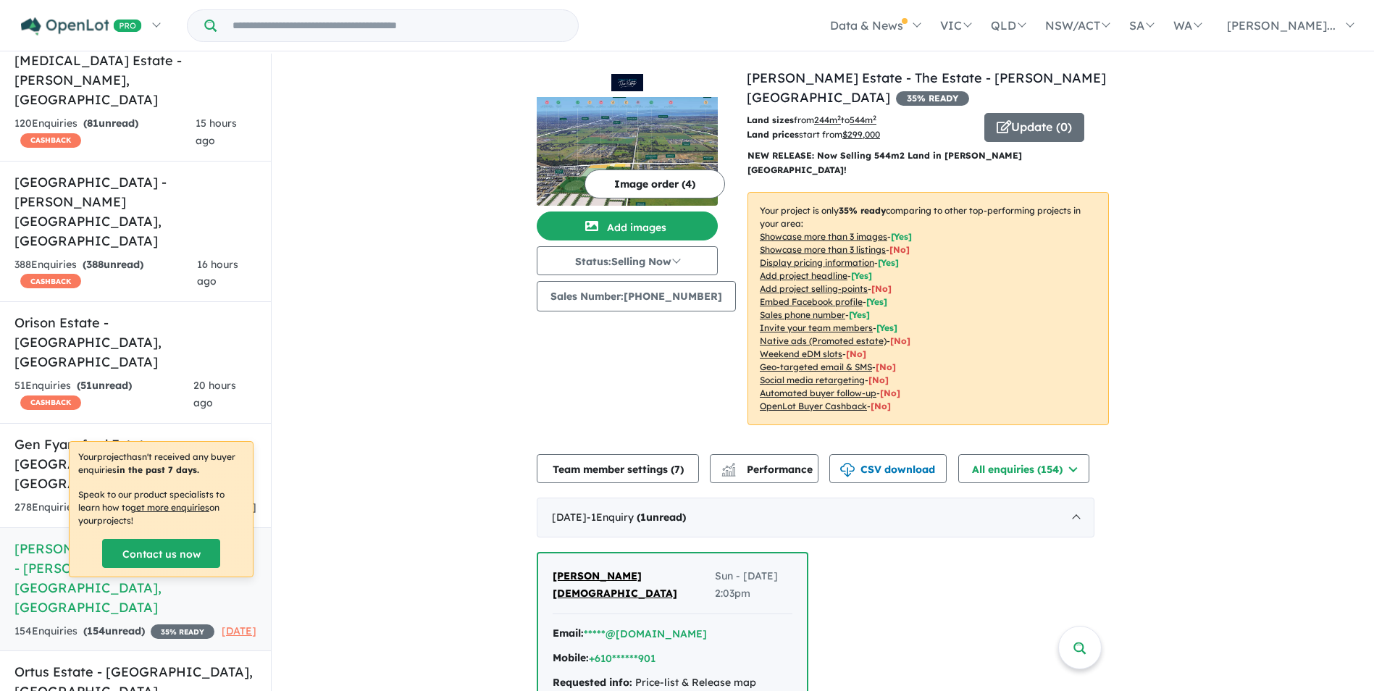
click at [72, 539] on h5 "[PERSON_NAME] Estate - The Estate - [PERSON_NAME][GEOGRAPHIC_DATA] , [GEOGRAPHI…" at bounding box center [135, 578] width 242 height 78
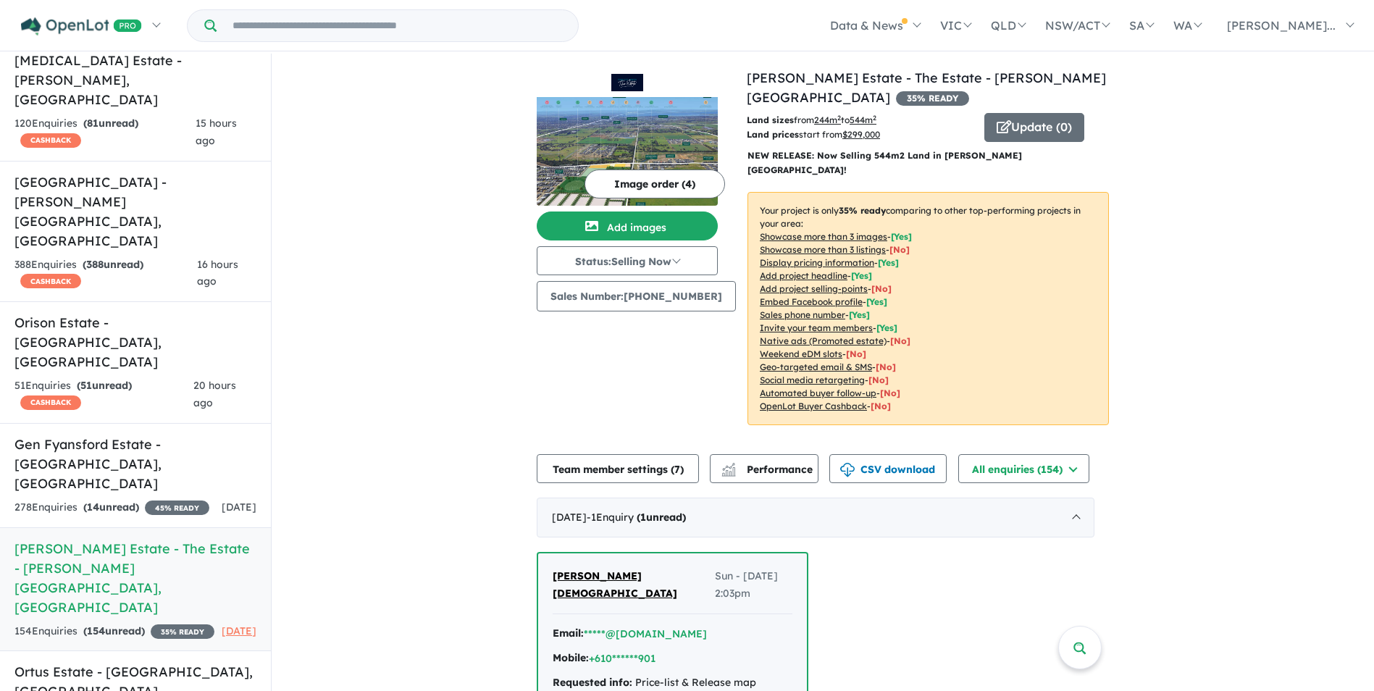
click at [119, 662] on h5 "Ortus Estate - [GEOGRAPHIC_DATA] , [GEOGRAPHIC_DATA]" at bounding box center [135, 681] width 242 height 39
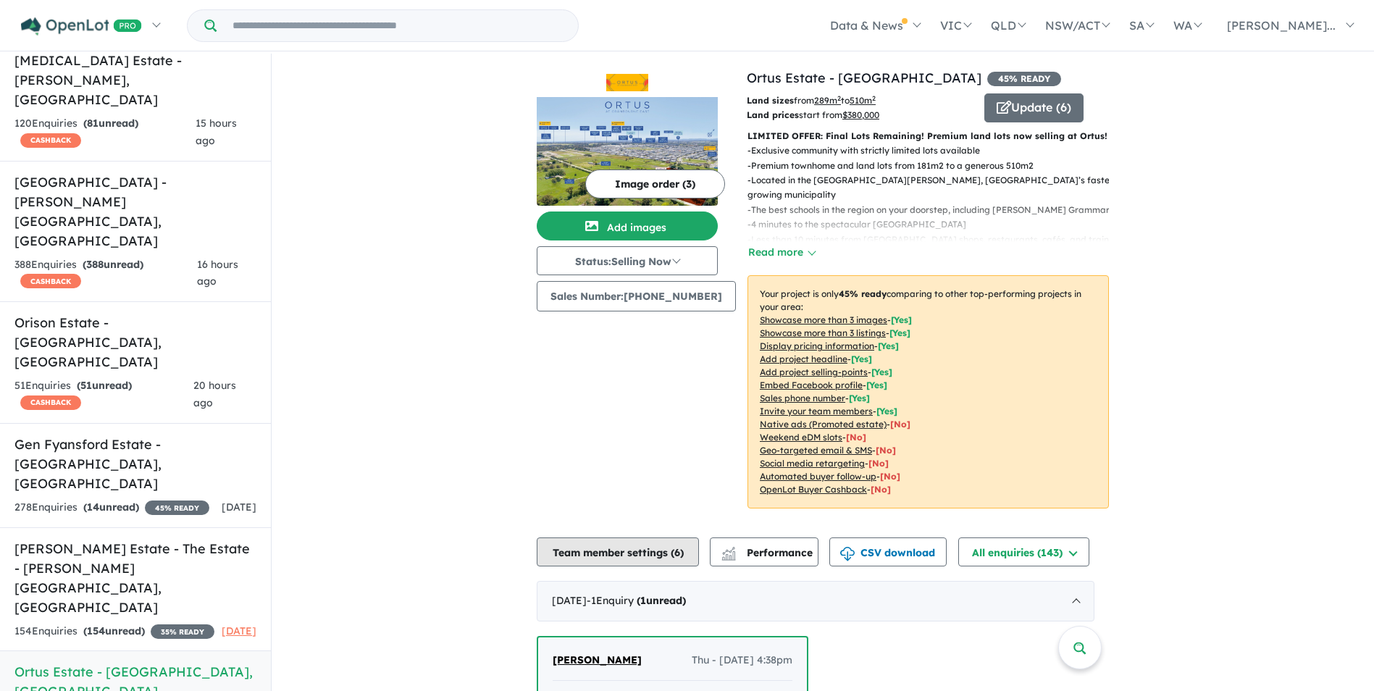
click at [658, 549] on button "Team member settings ( 6 )" at bounding box center [618, 551] width 162 height 29
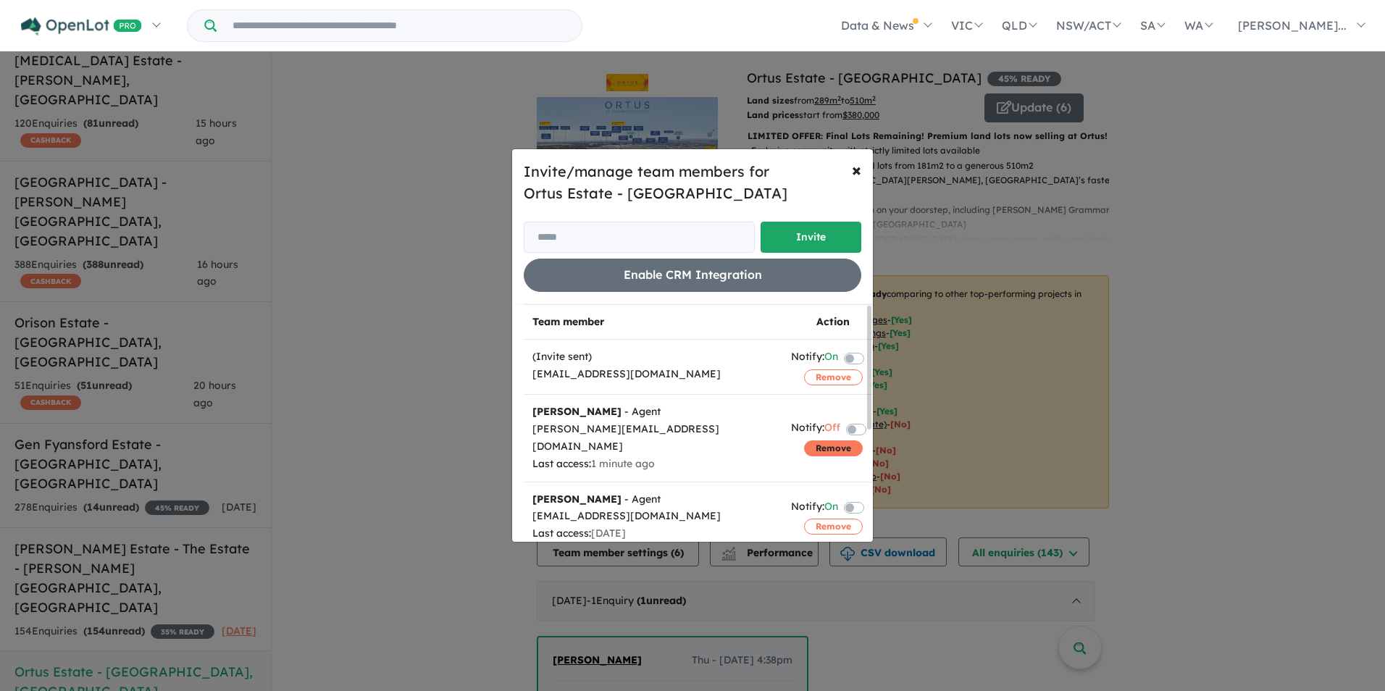
click at [816, 443] on button "Remove" at bounding box center [833, 448] width 59 height 16
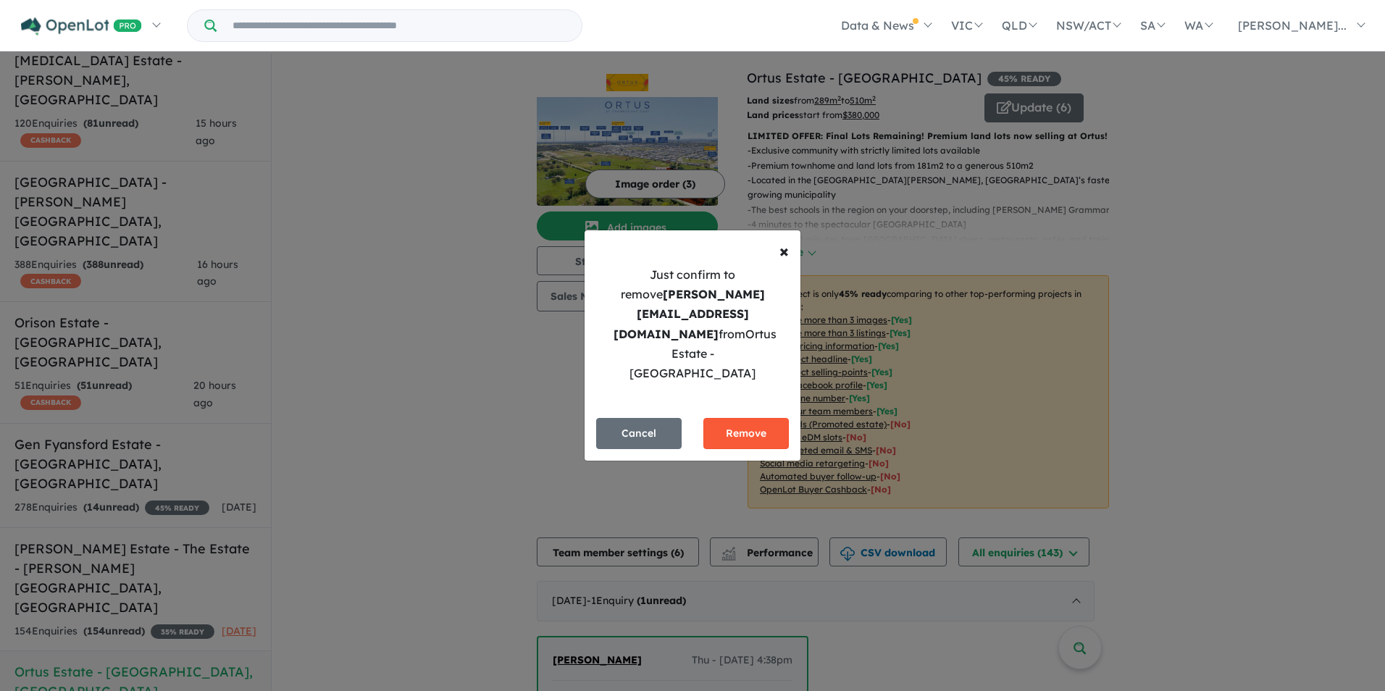
click at [738, 418] on button "Remove" at bounding box center [745, 433] width 85 height 31
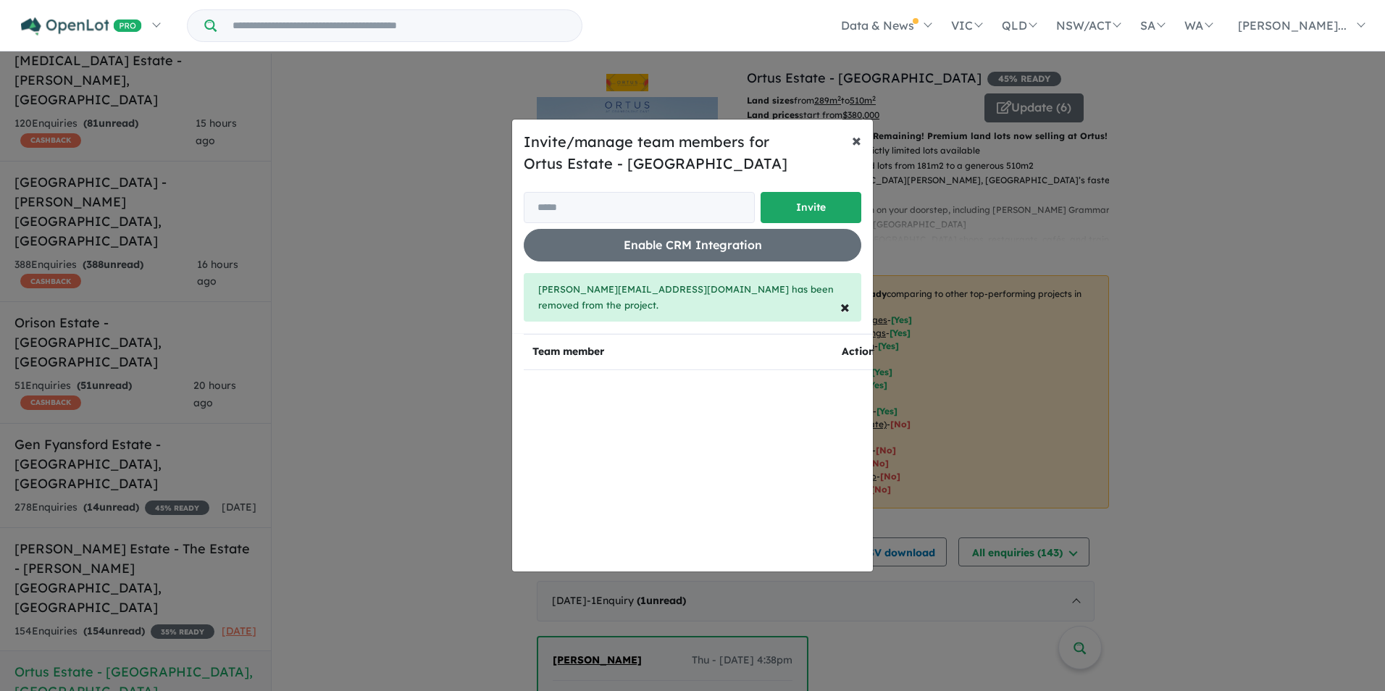
click at [859, 149] on span "×" at bounding box center [856, 140] width 9 height 22
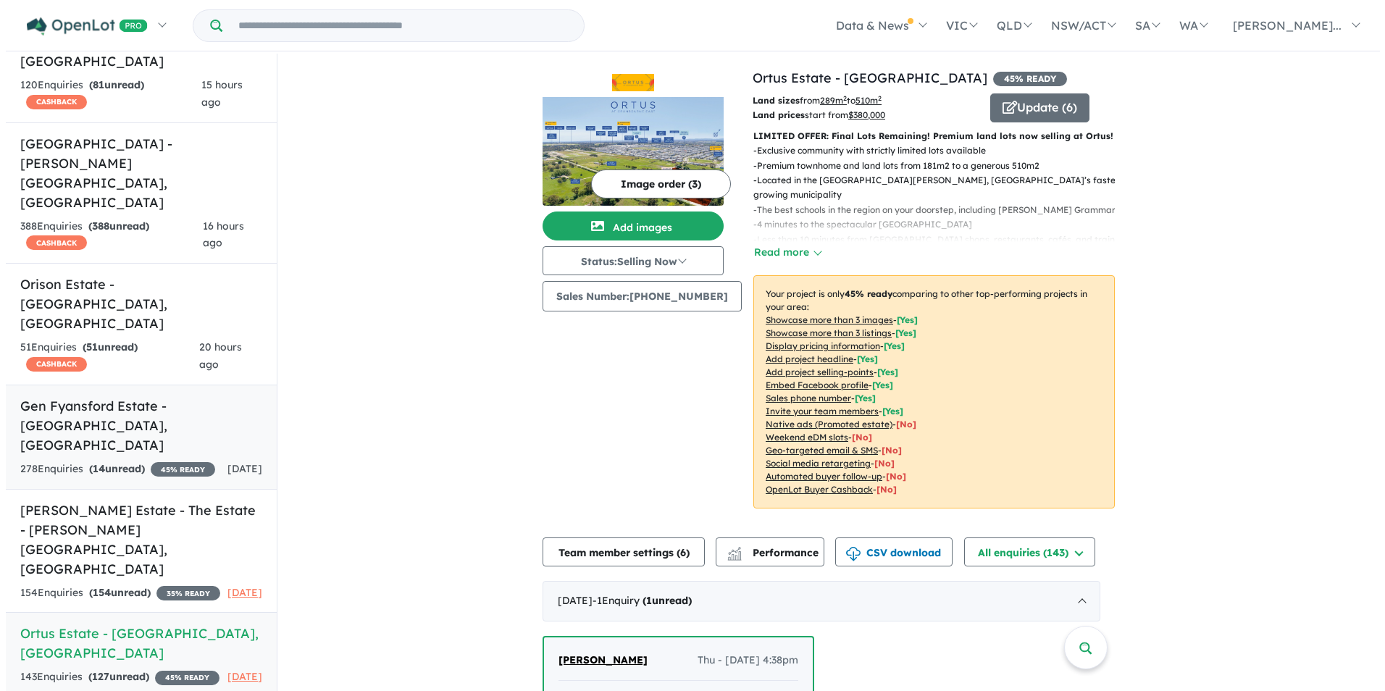
scroll to position [156, 0]
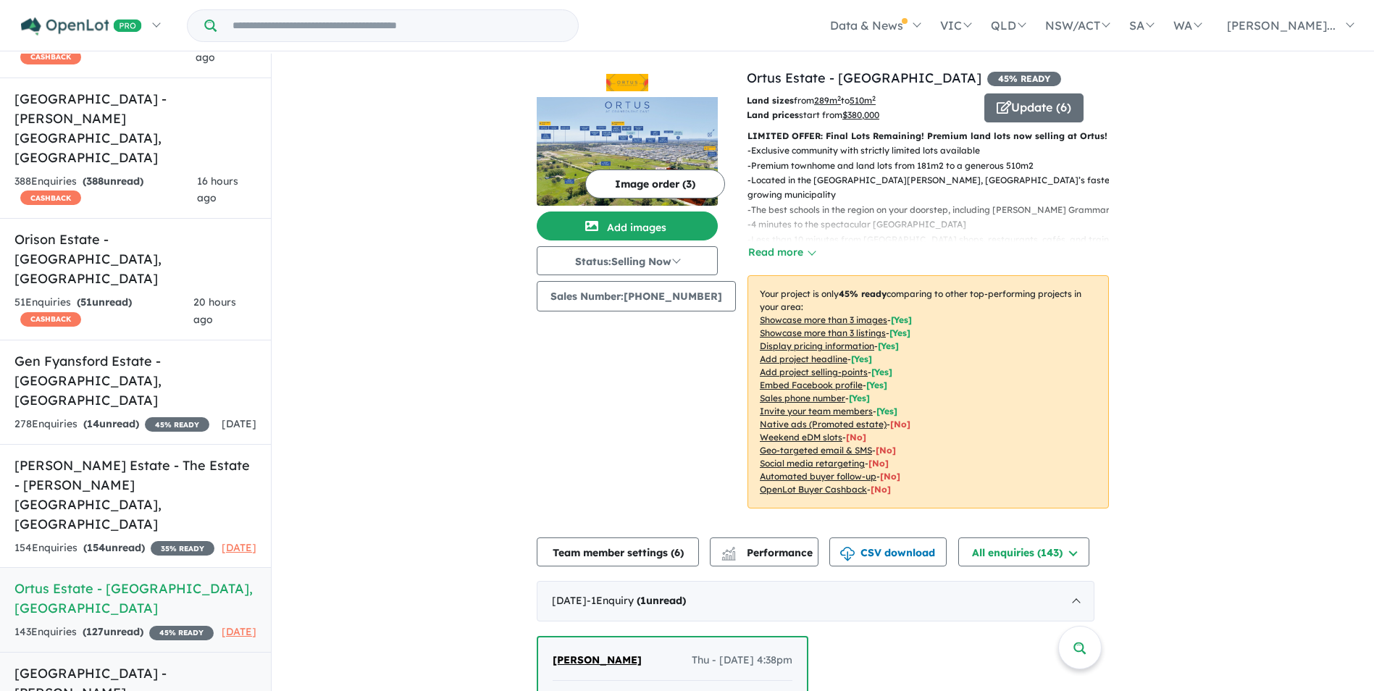
click at [128, 664] on h5 "[GEOGRAPHIC_DATA] - [GEOGRAPHIC_DATA] , [GEOGRAPHIC_DATA]" at bounding box center [135, 693] width 242 height 59
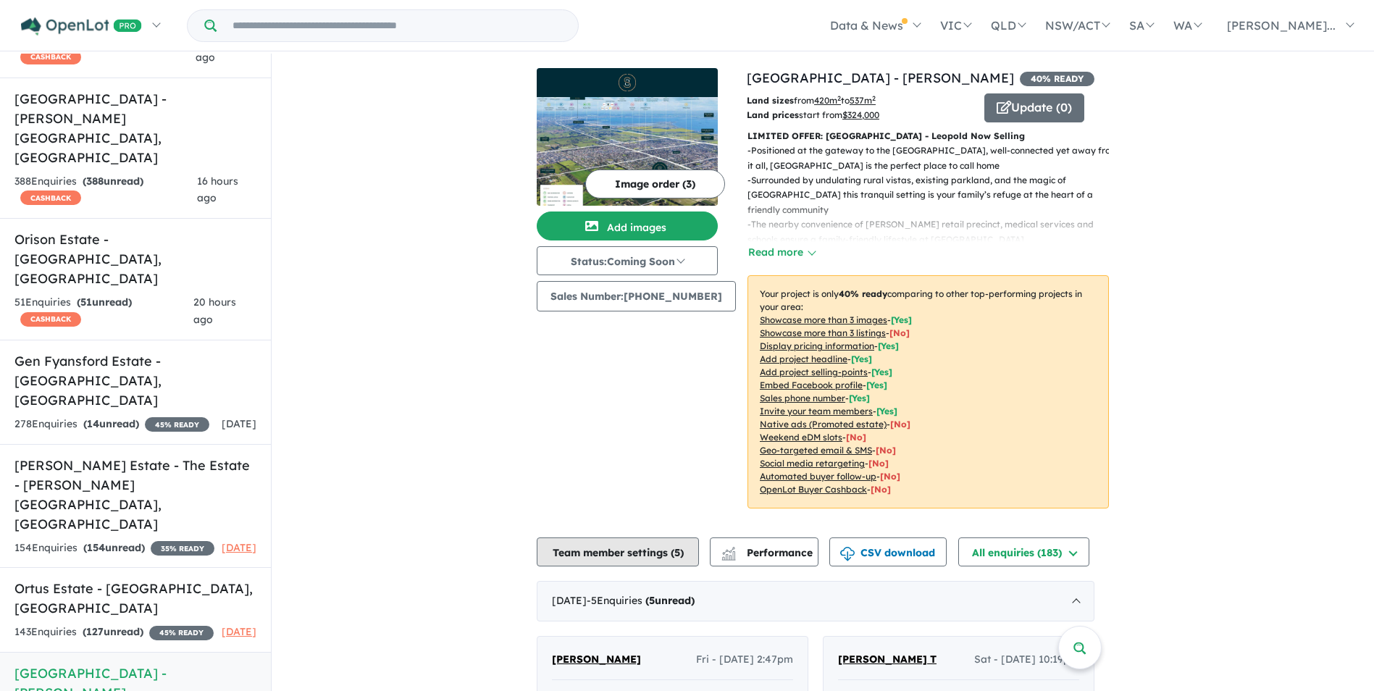
click at [631, 556] on button "Team member settings ( 5 )" at bounding box center [618, 551] width 162 height 29
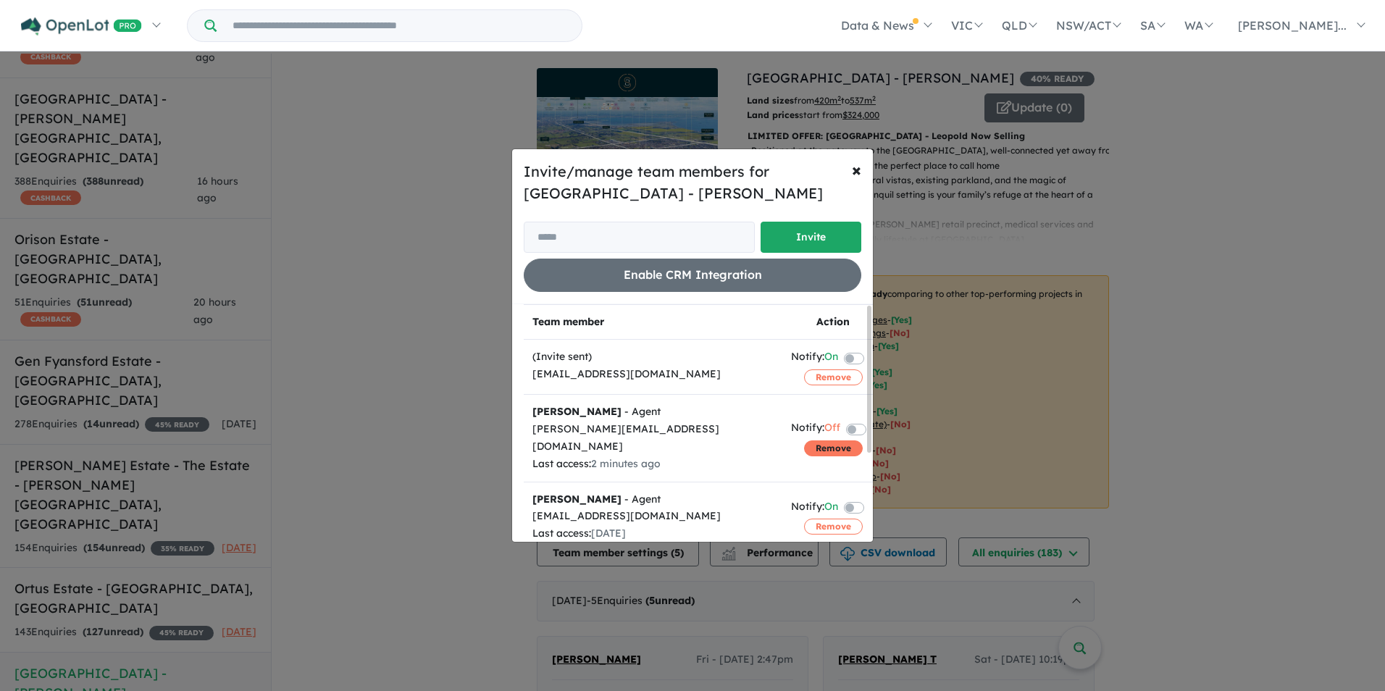
click at [817, 440] on button "Remove" at bounding box center [833, 448] width 59 height 16
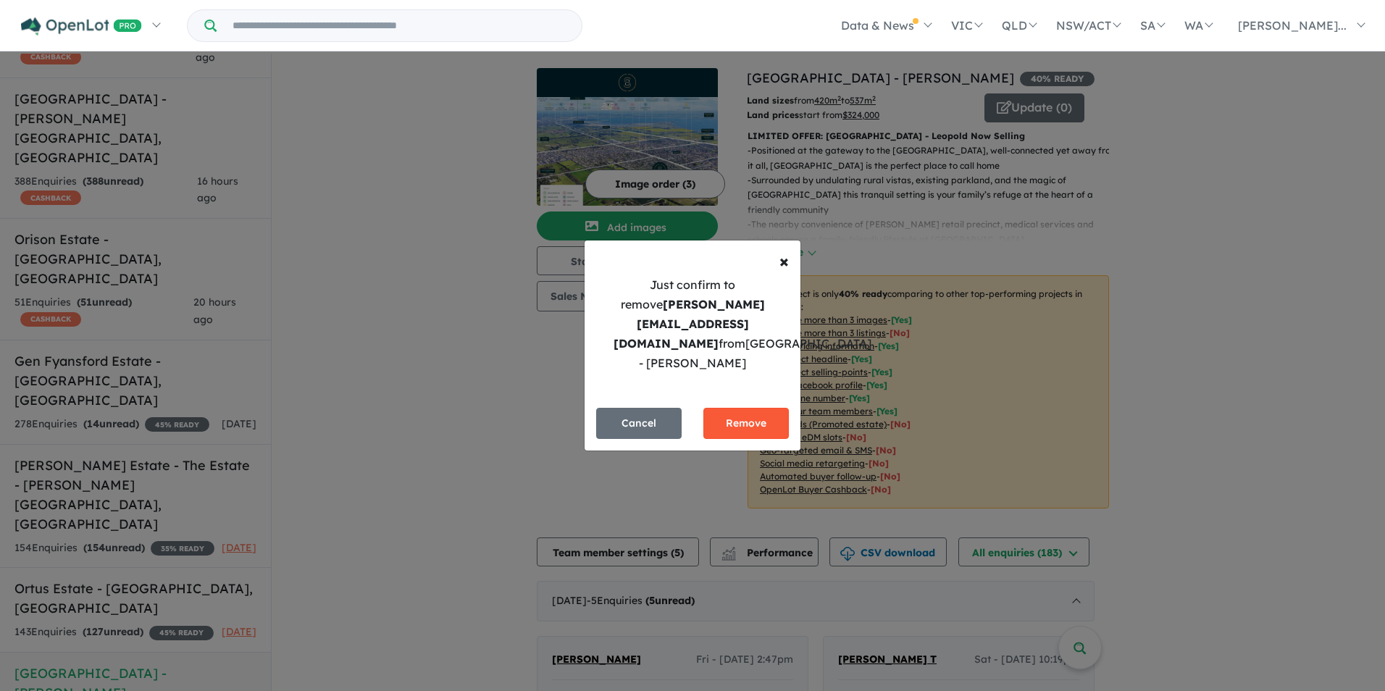
click at [750, 408] on button "Remove" at bounding box center [745, 423] width 85 height 31
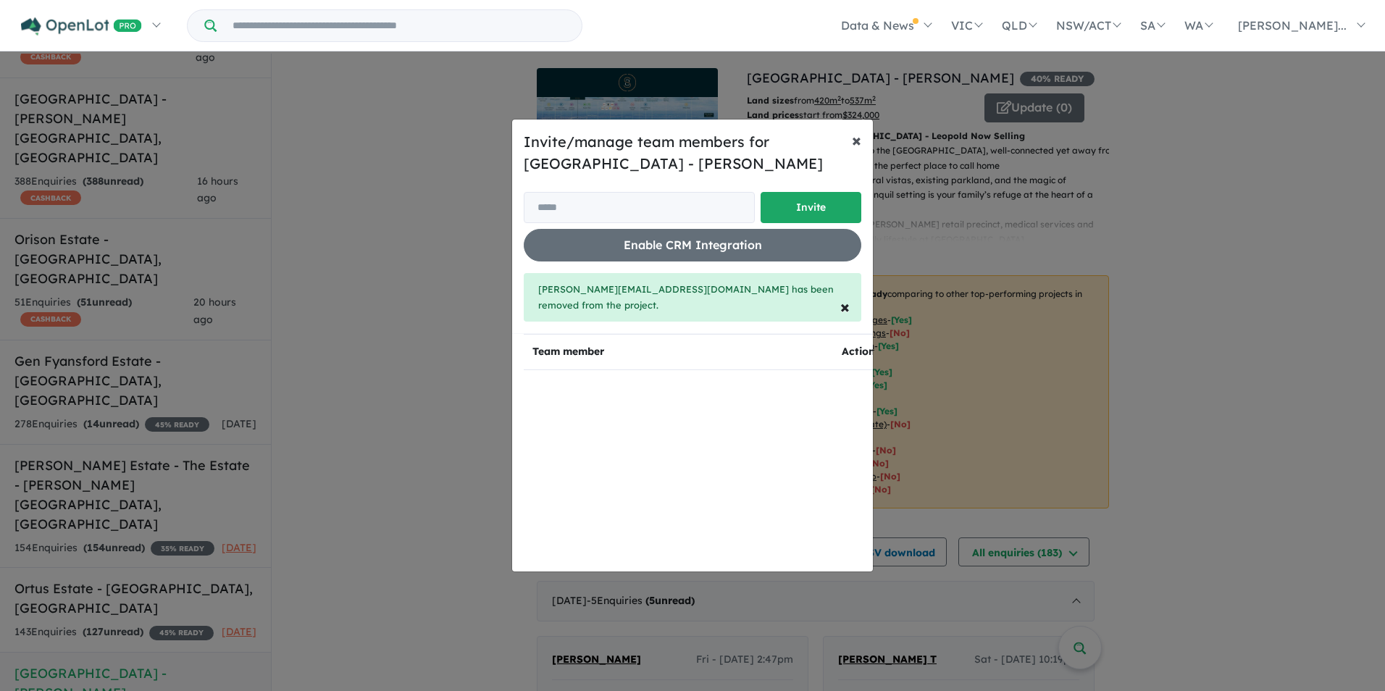
click at [856, 149] on span "×" at bounding box center [856, 140] width 9 height 22
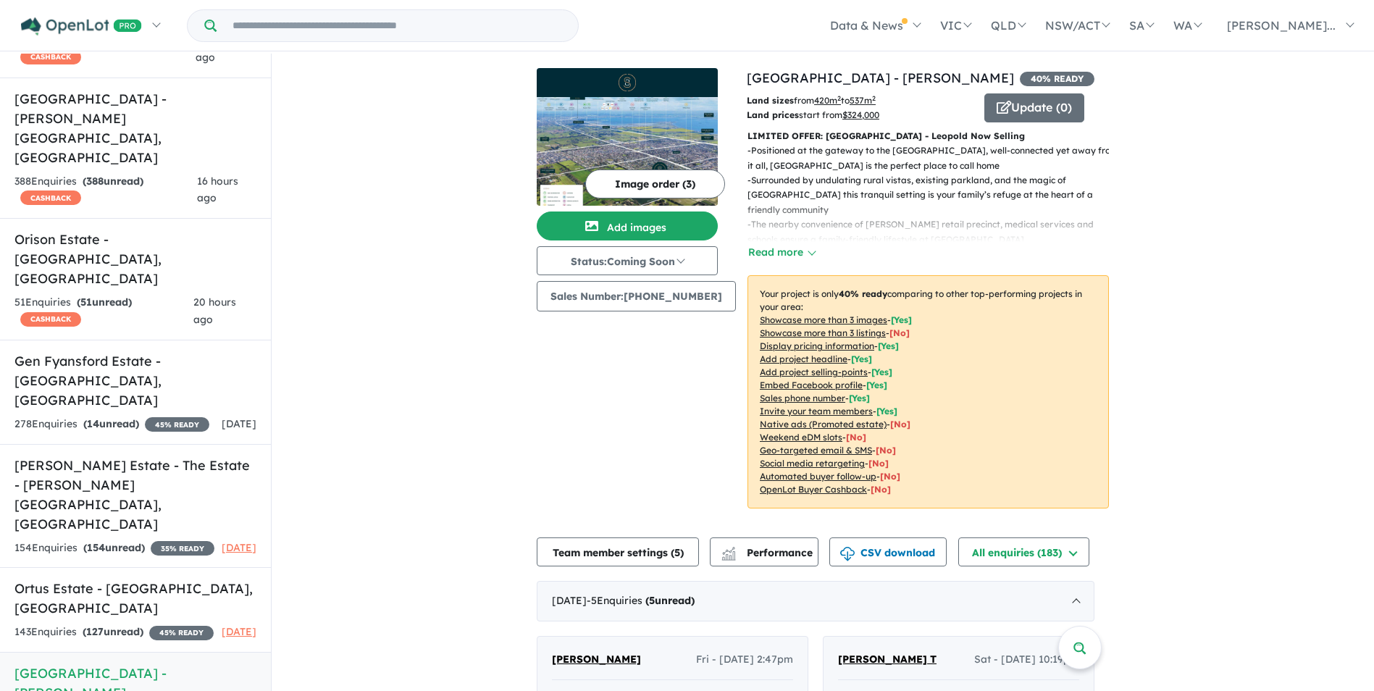
scroll to position [2, 0]
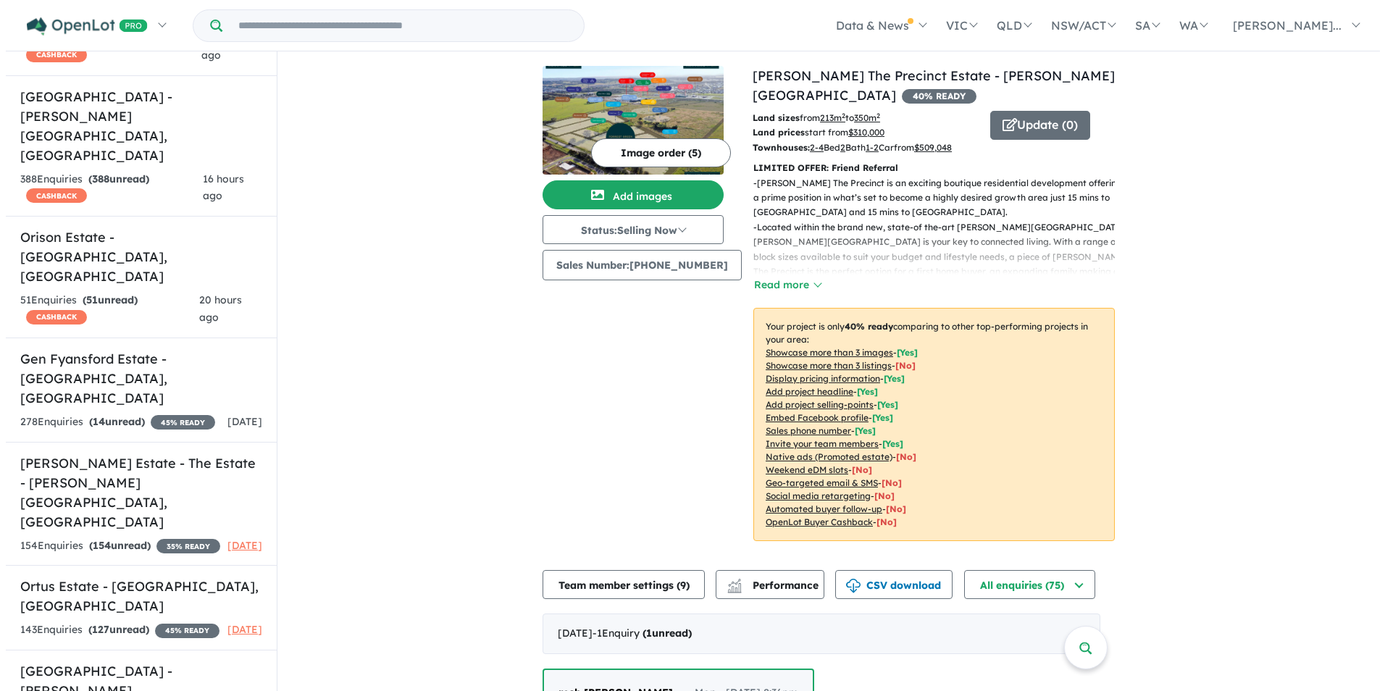
scroll to position [362, 0]
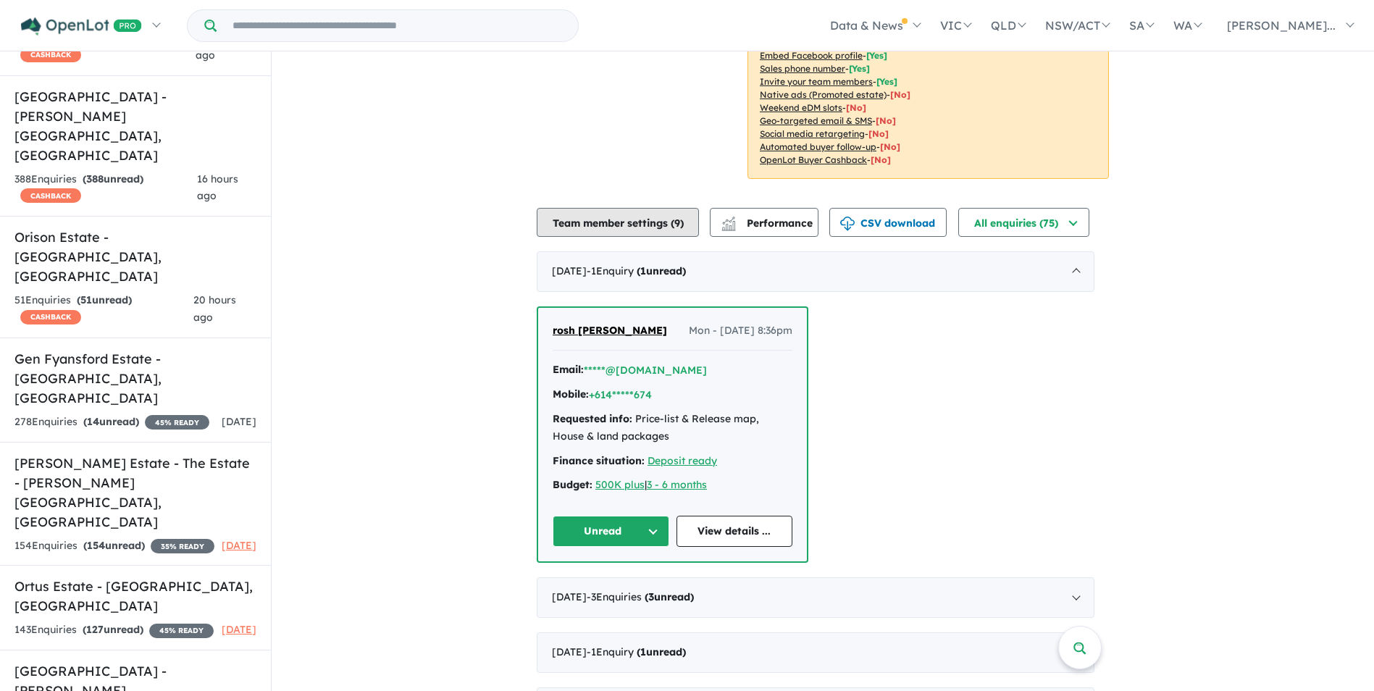
click at [674, 224] on button "Team member settings ( 9 )" at bounding box center [618, 222] width 162 height 29
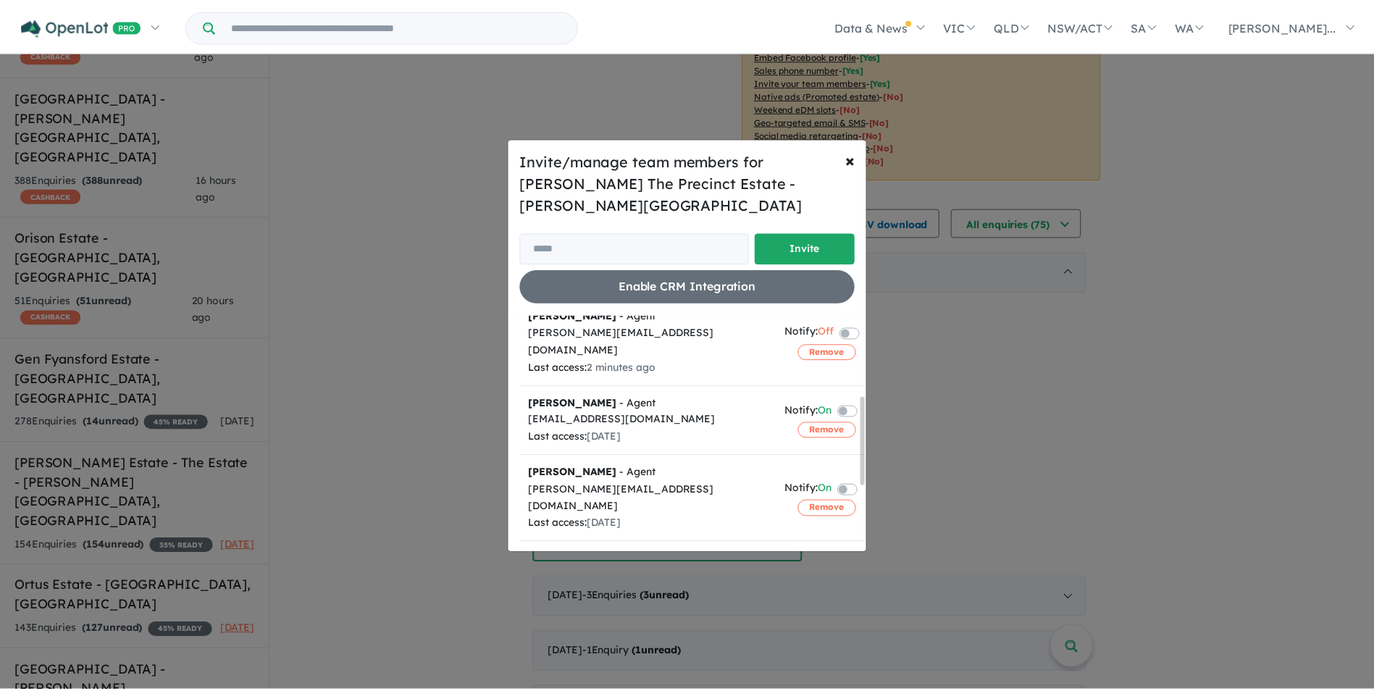
scroll to position [72, 0]
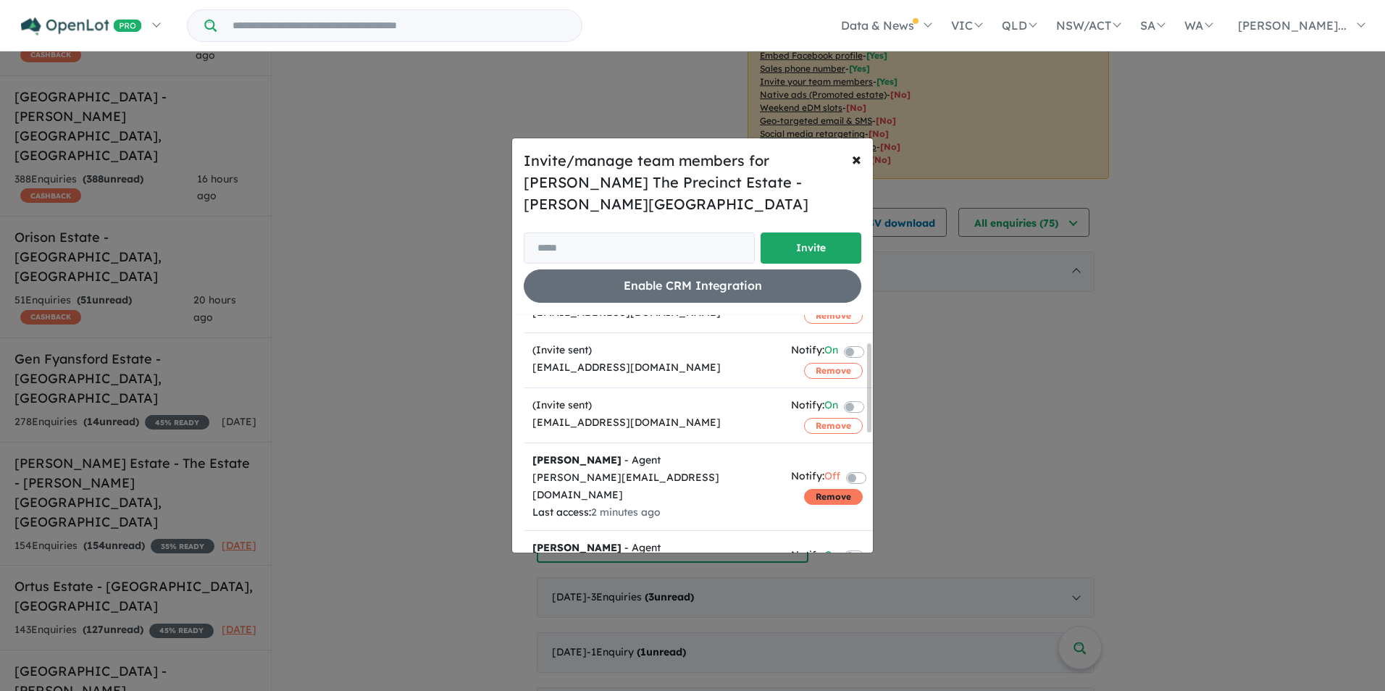
click at [822, 489] on button "Remove" at bounding box center [833, 497] width 59 height 16
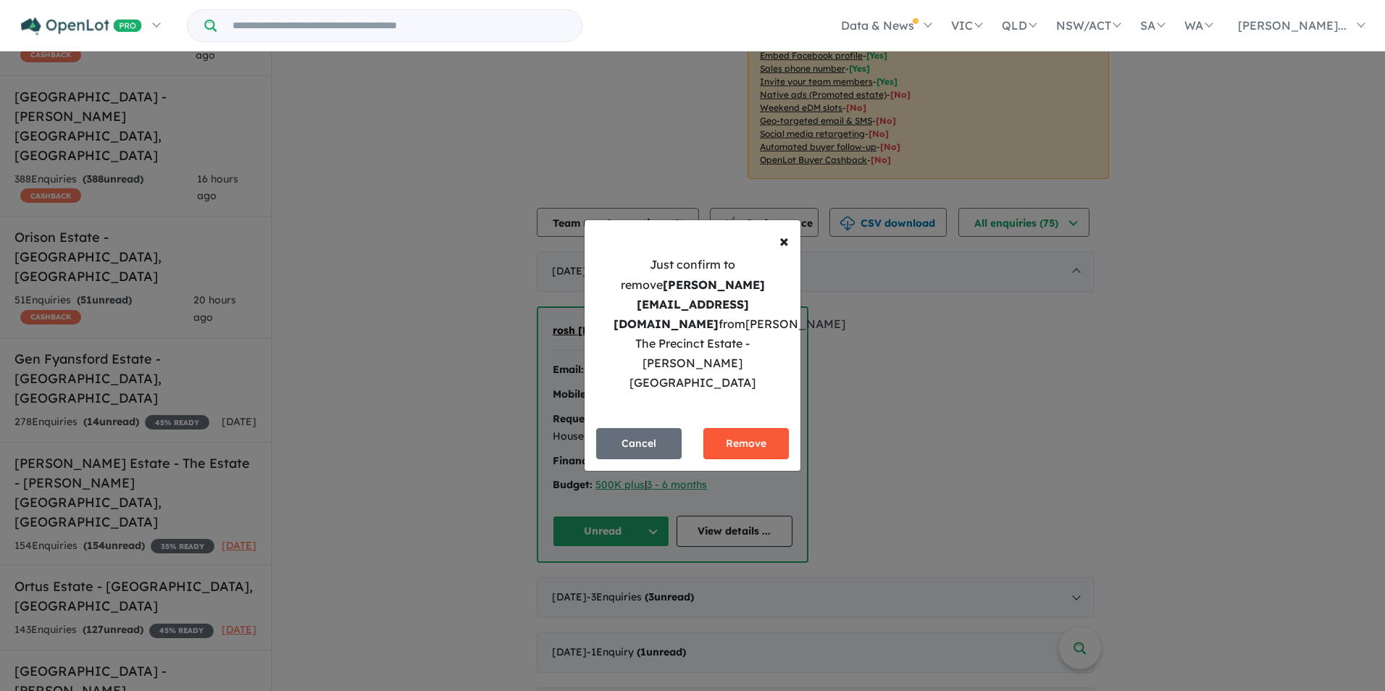
click at [733, 428] on button "Remove" at bounding box center [745, 443] width 85 height 31
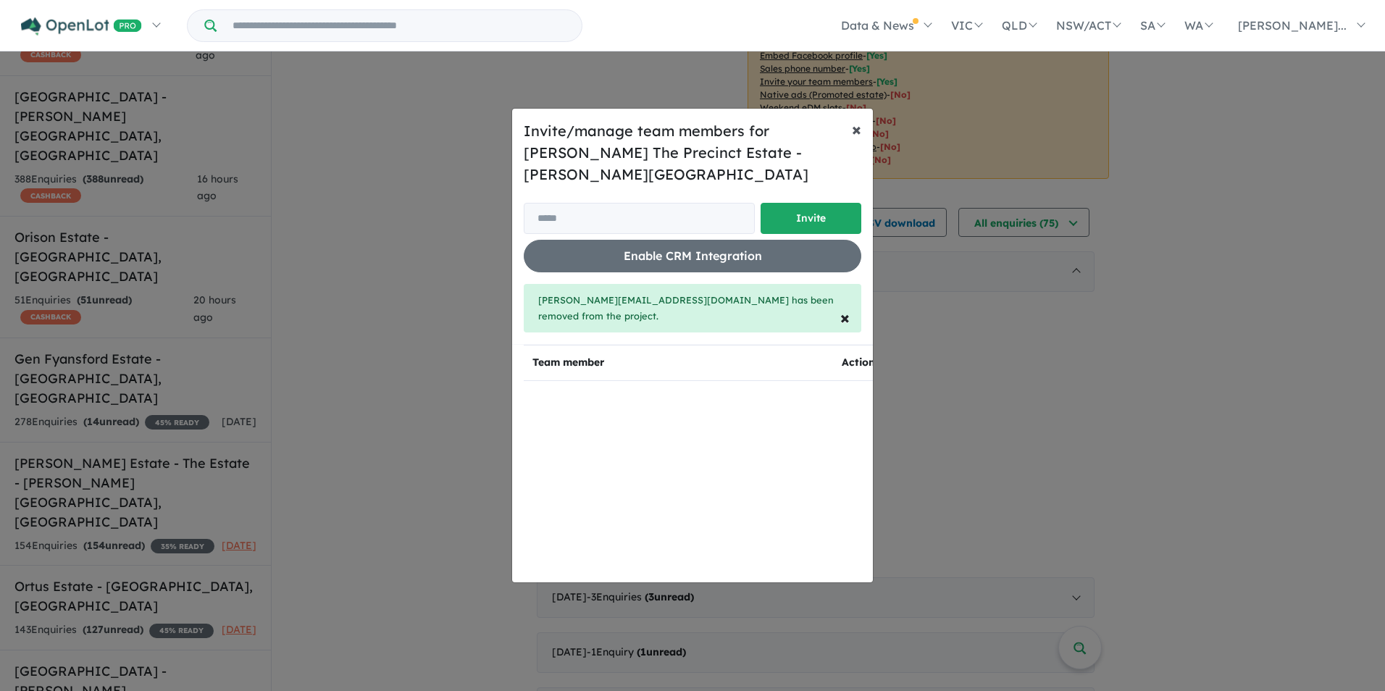
click at [863, 135] on button "× Close" at bounding box center [856, 129] width 33 height 41
